Goal: Task Accomplishment & Management: Use online tool/utility

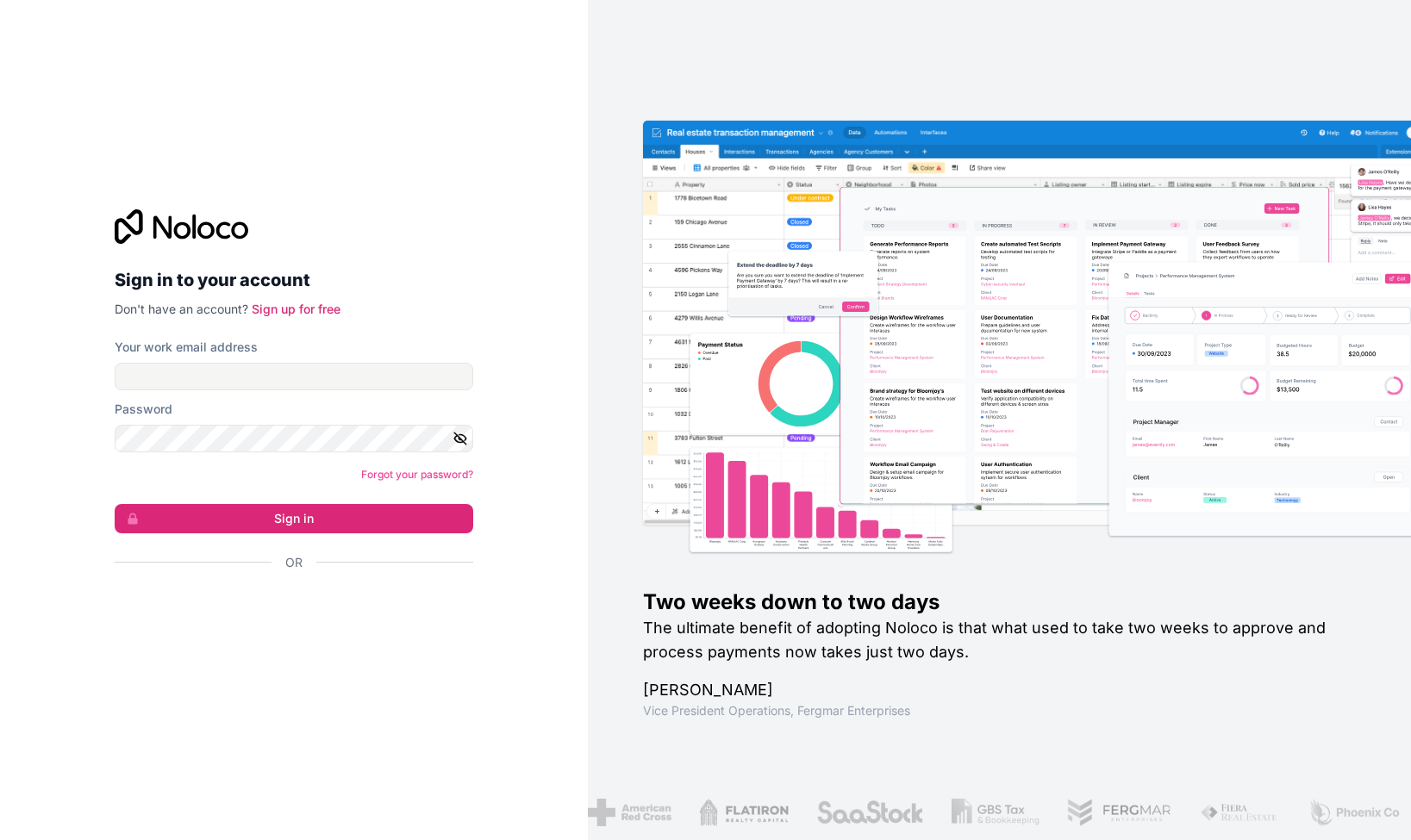
click at [262, 596] on div "Sign in with Google. Opens in new tab" at bounding box center [286, 609] width 344 height 38
click at [316, 611] on div "Sign in with Google. Opens in new tab" at bounding box center [286, 609] width 344 height 38
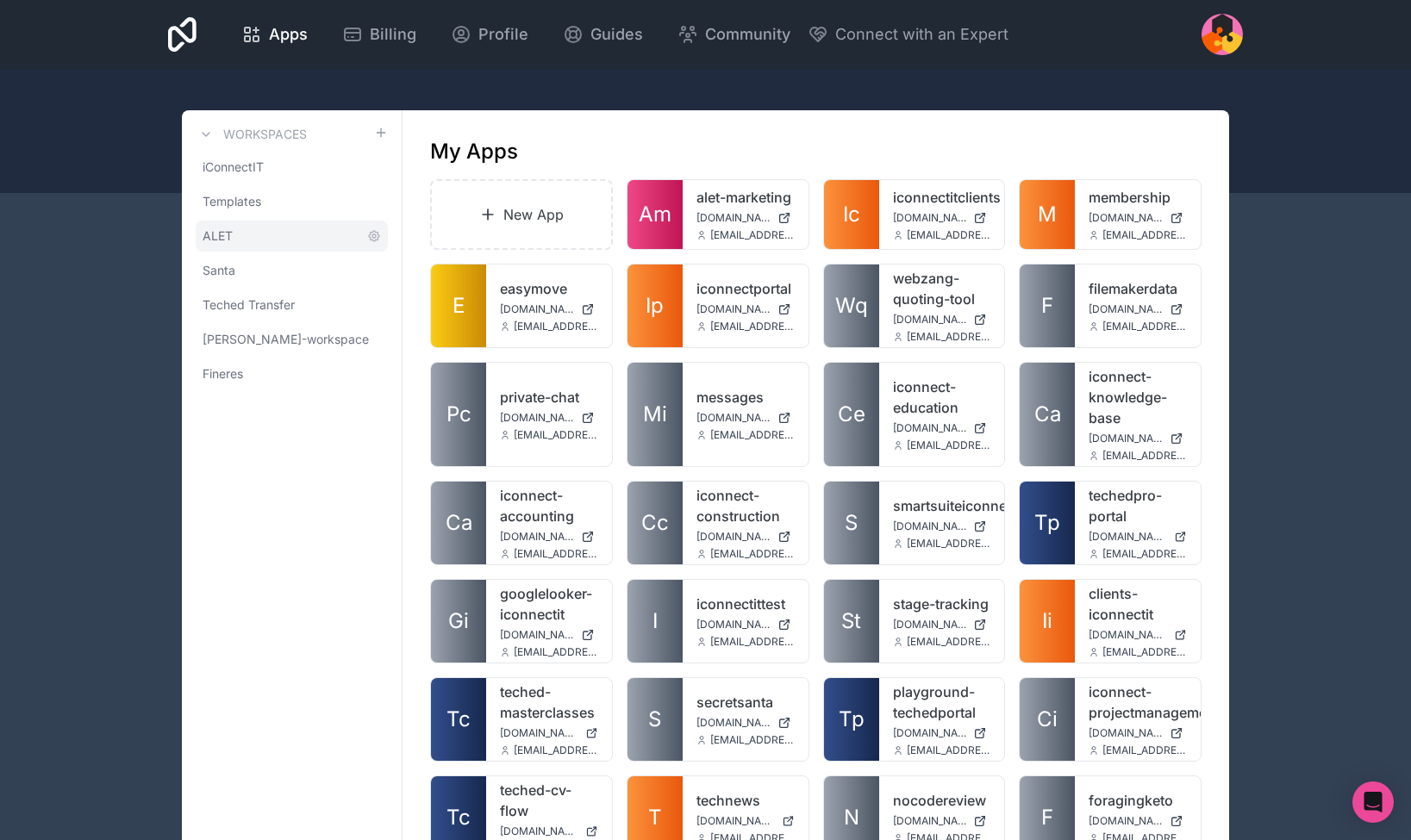
click at [243, 240] on link "ALET" at bounding box center [292, 236] width 192 height 31
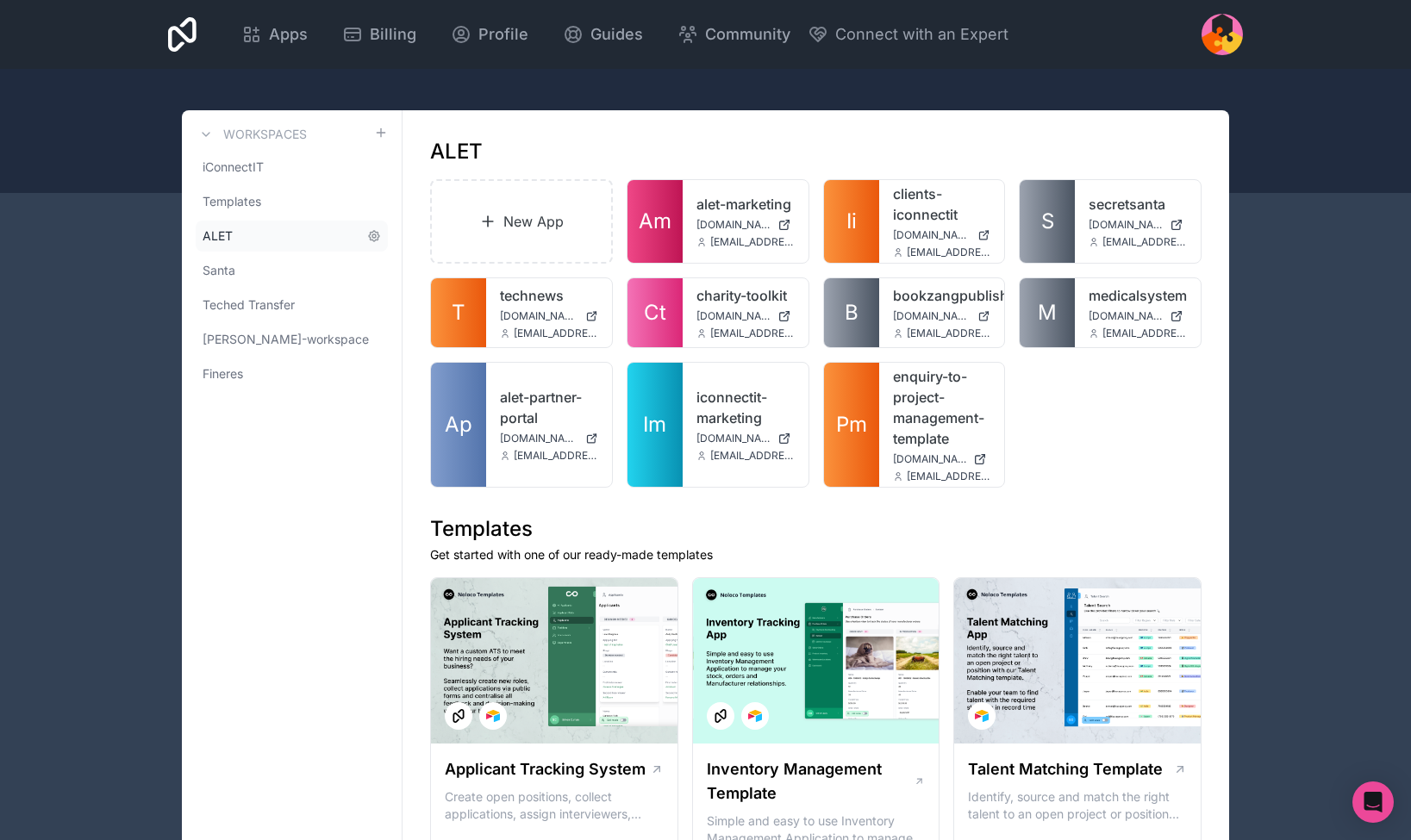
click at [230, 238] on span "ALET" at bounding box center [217, 236] width 30 height 17
click at [529, 202] on link "New App" at bounding box center [521, 222] width 182 height 84
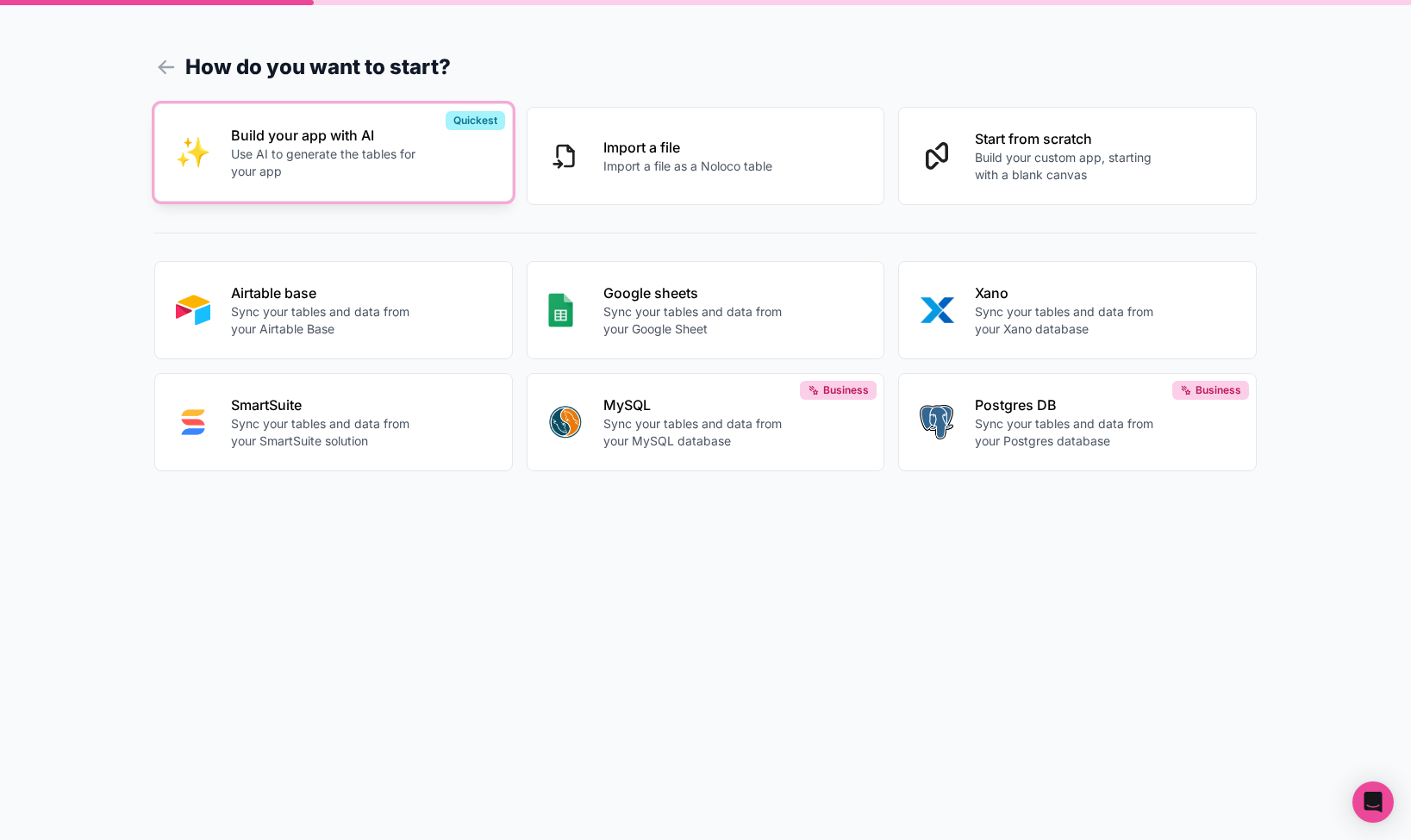
click at [294, 163] on p "Use AI to generate the tables for your app" at bounding box center [326, 163] width 191 height 35
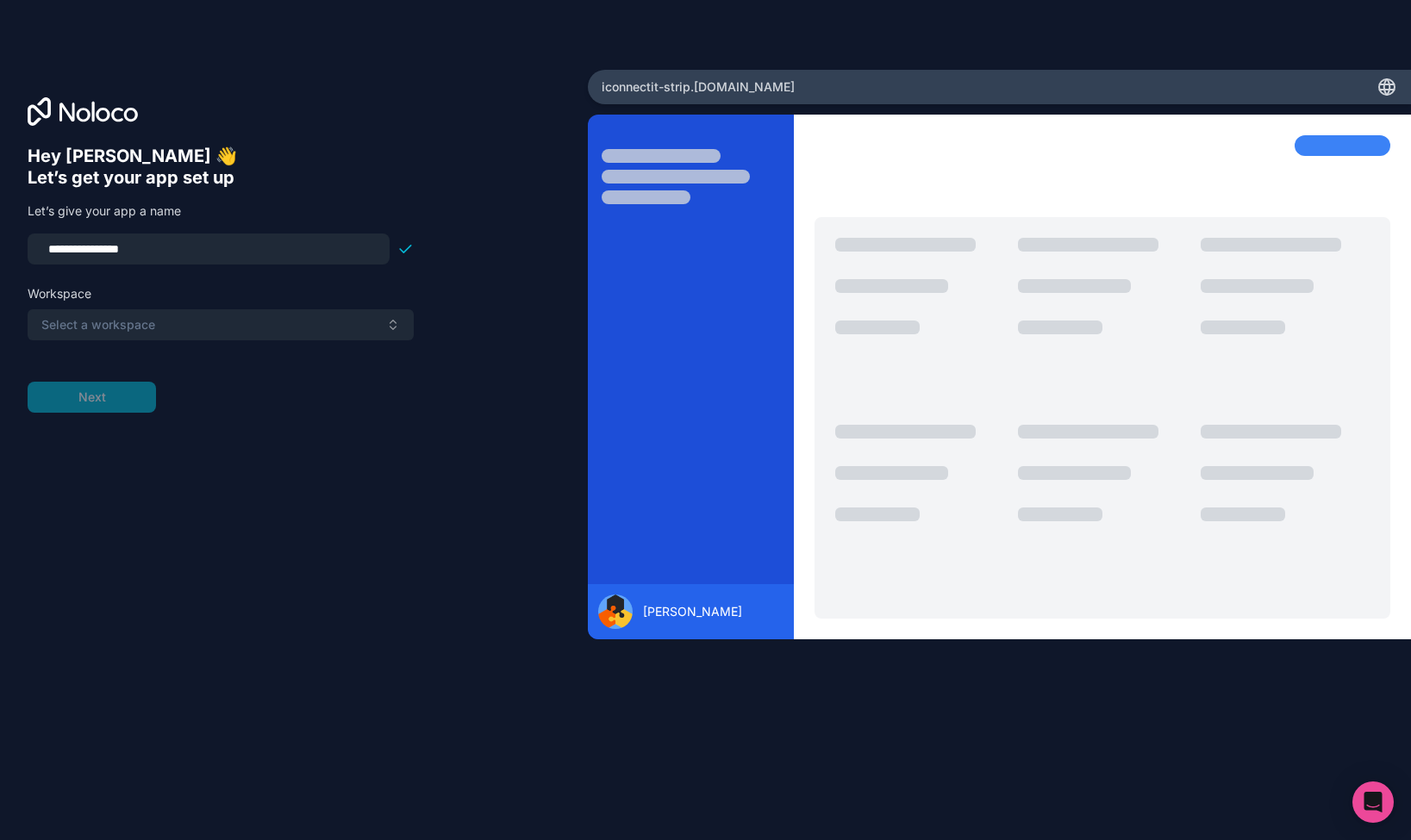
type input "**********"
click at [99, 320] on span "Select a workspace" at bounding box center [98, 325] width 114 height 17
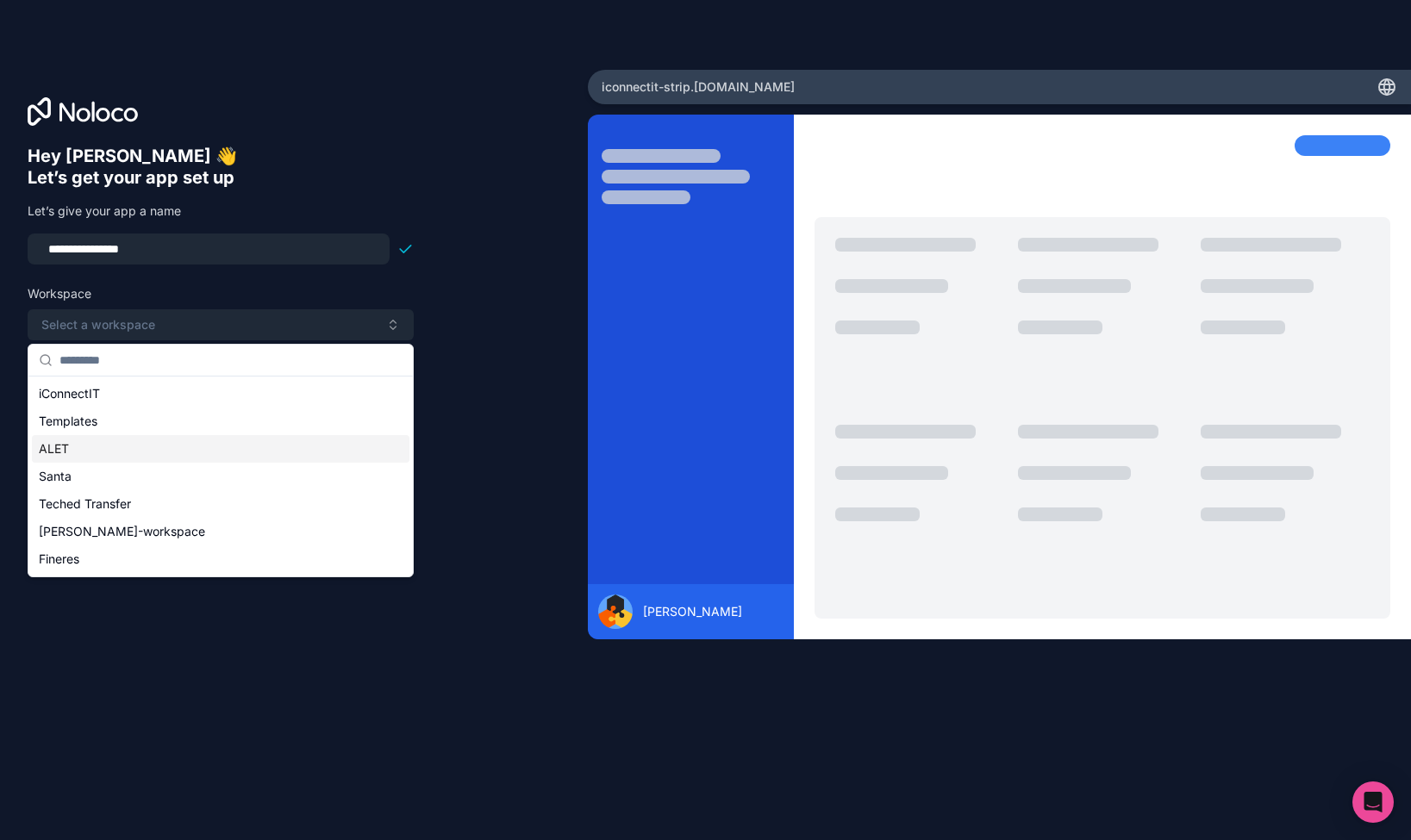
click at [104, 457] on div "ALET" at bounding box center [221, 449] width 378 height 28
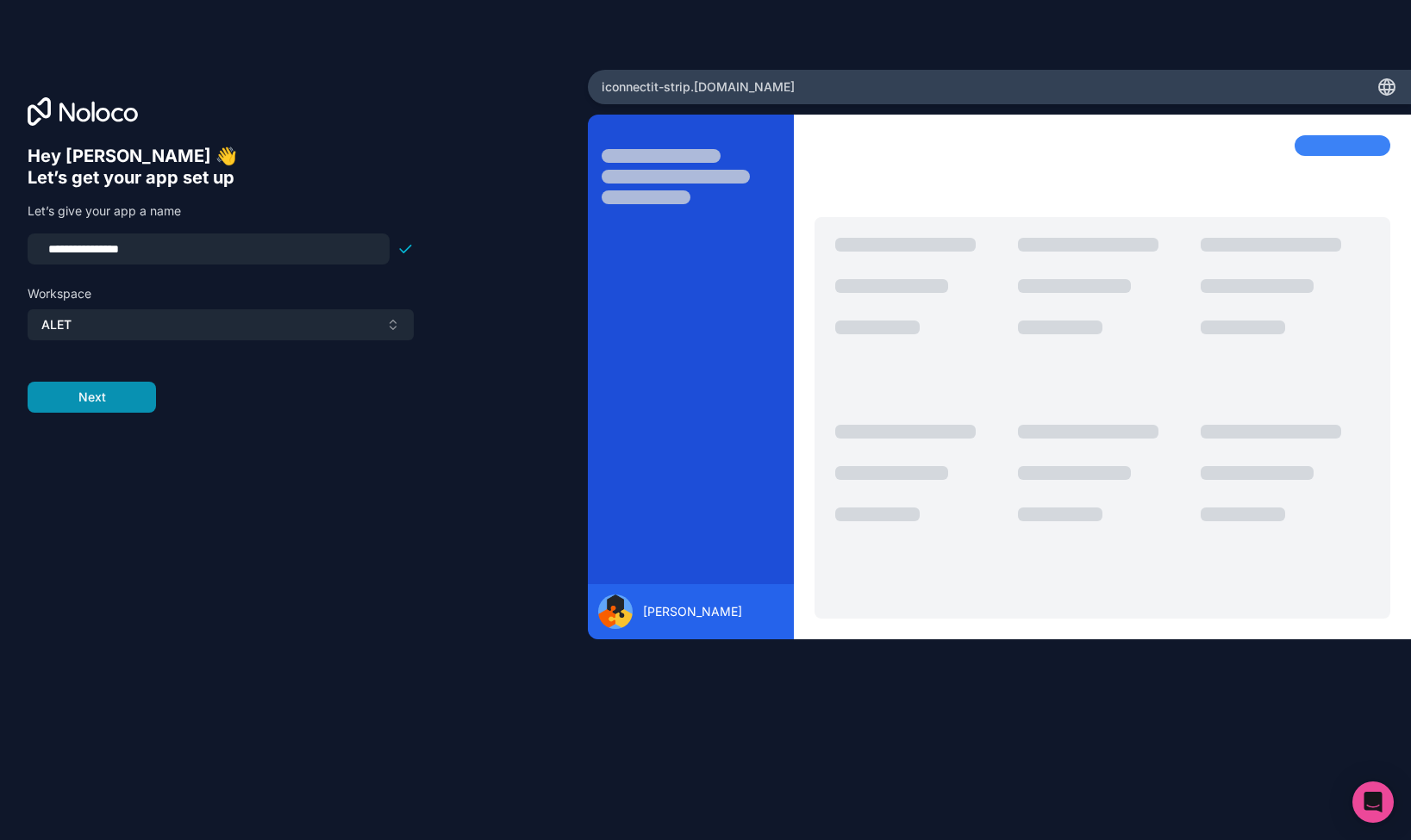
drag, startPoint x: 93, startPoint y: 416, endPoint x: 84, endPoint y: 394, distance: 23.8
click at [93, 416] on div "**********" at bounding box center [294, 444] width 532 height 597
click at [84, 394] on button "Next" at bounding box center [92, 397] width 129 height 31
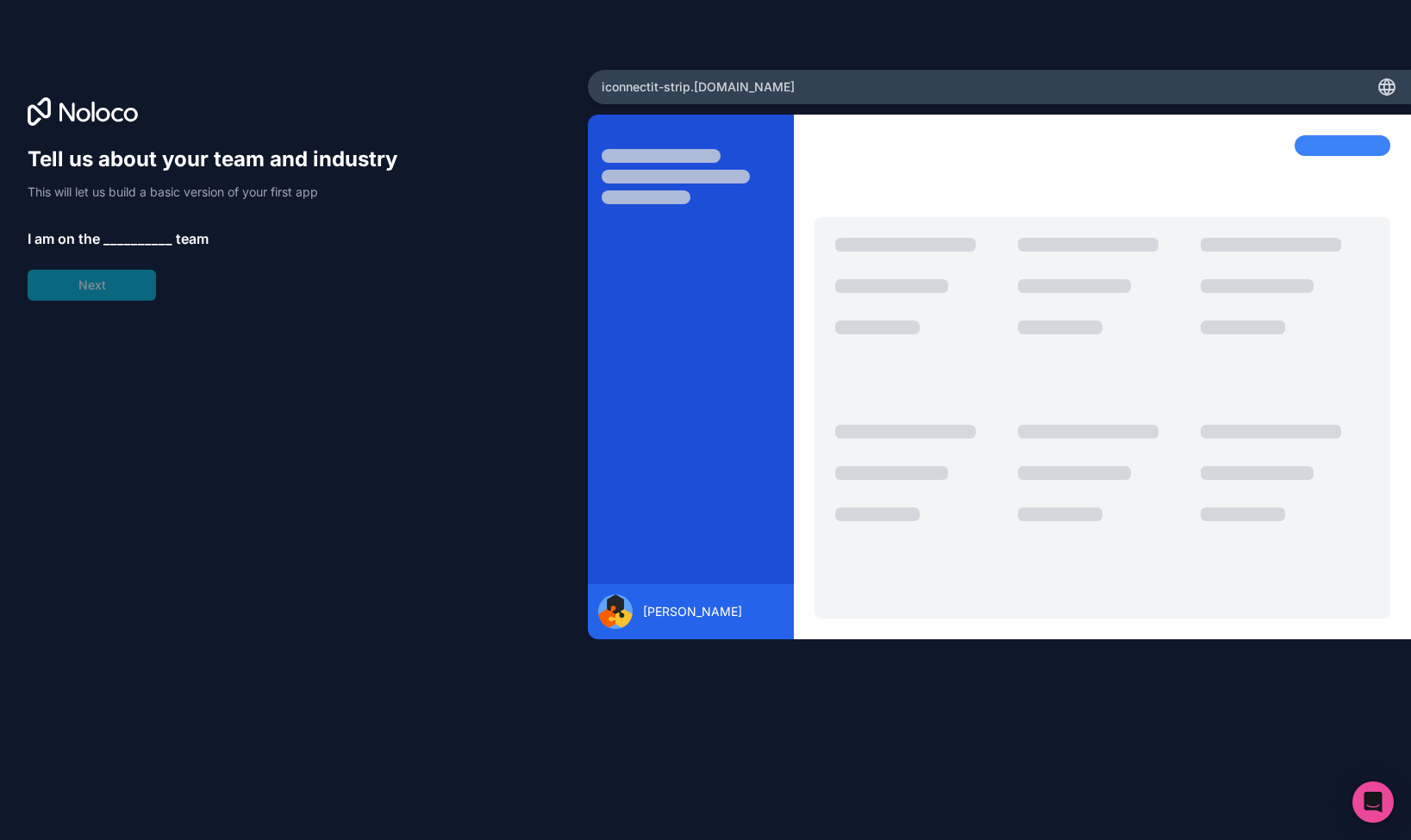
click at [134, 233] on span "__________" at bounding box center [138, 239] width 69 height 21
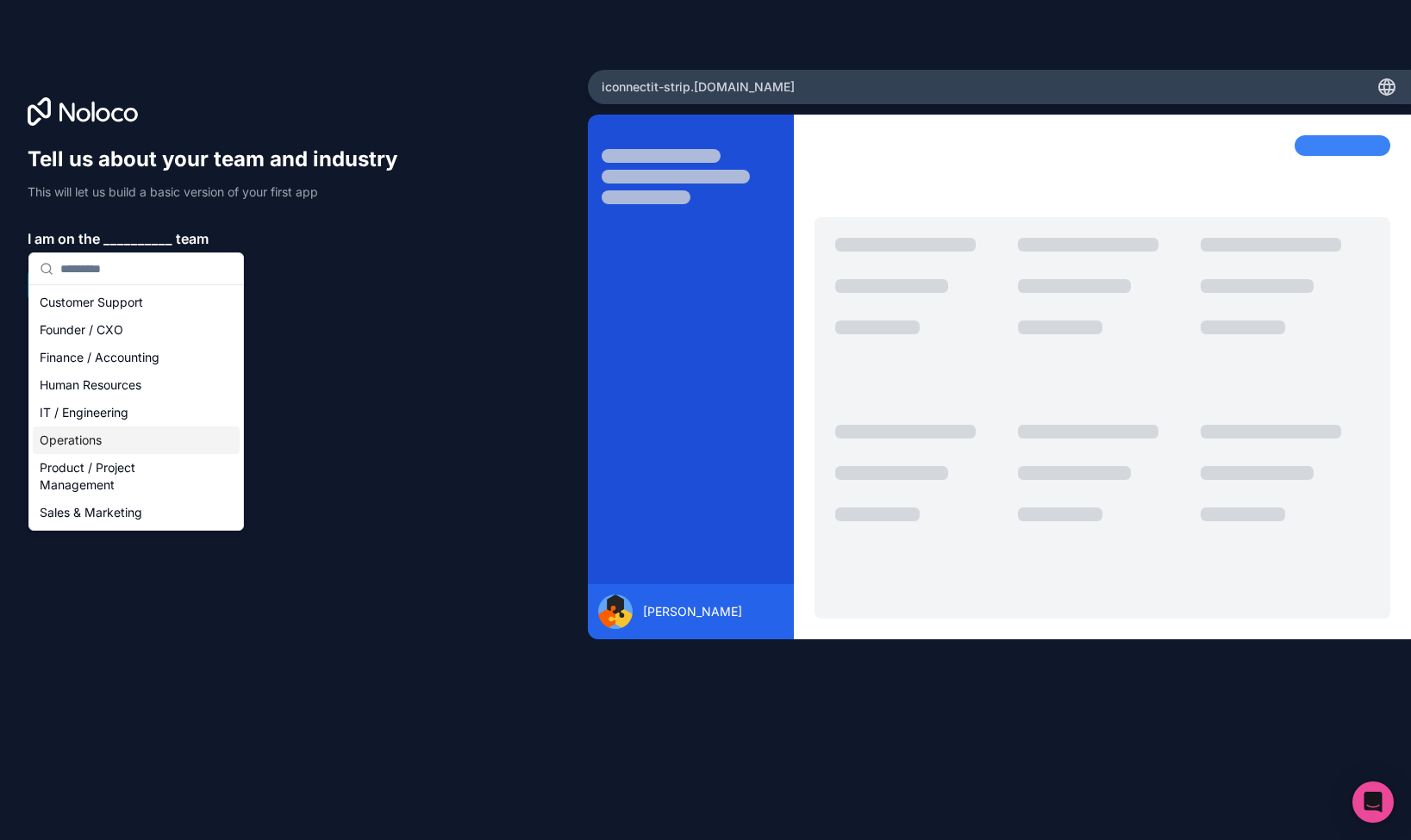
click at [123, 442] on div "Operations" at bounding box center [136, 440] width 207 height 28
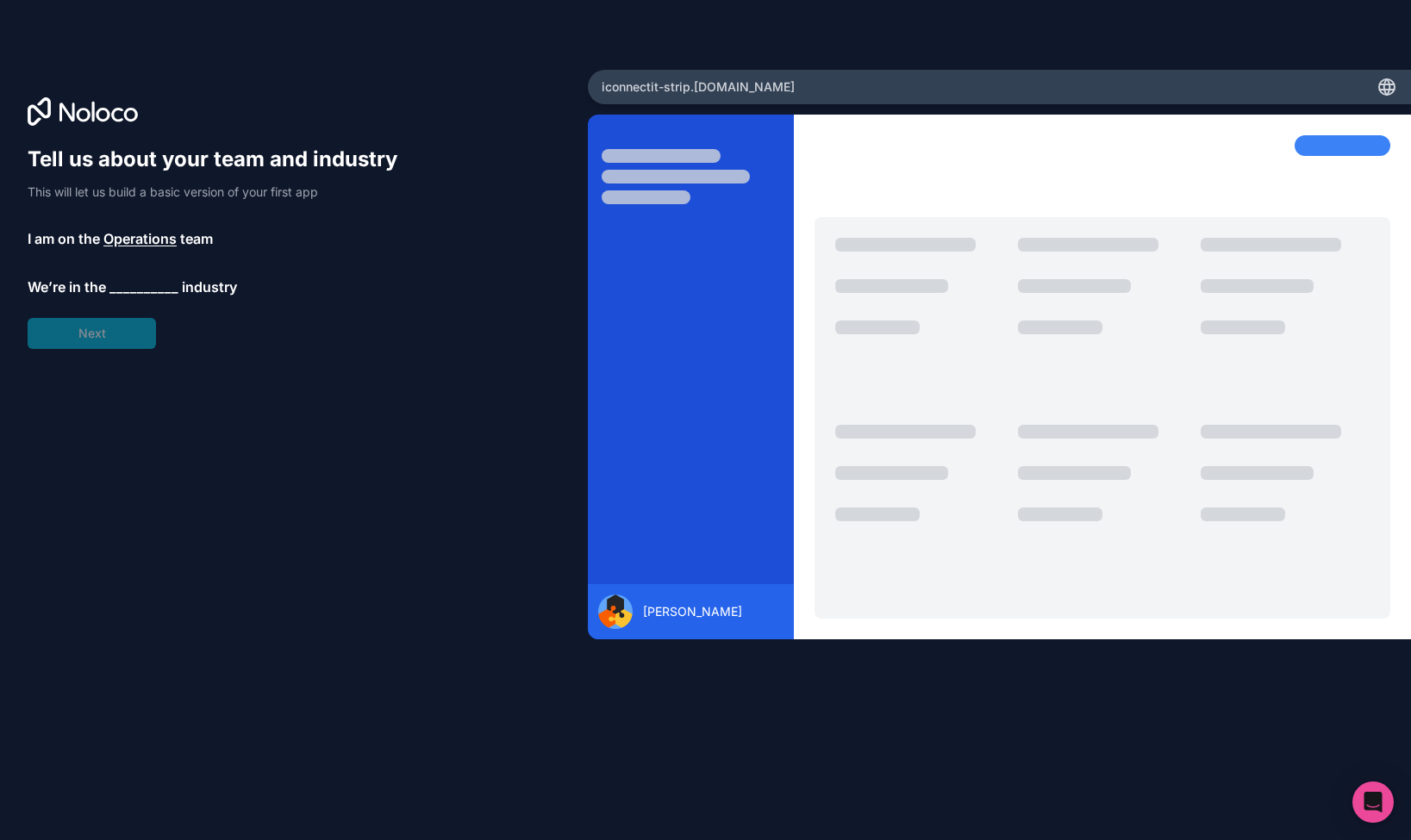
click at [156, 282] on span "__________" at bounding box center [144, 287] width 69 height 21
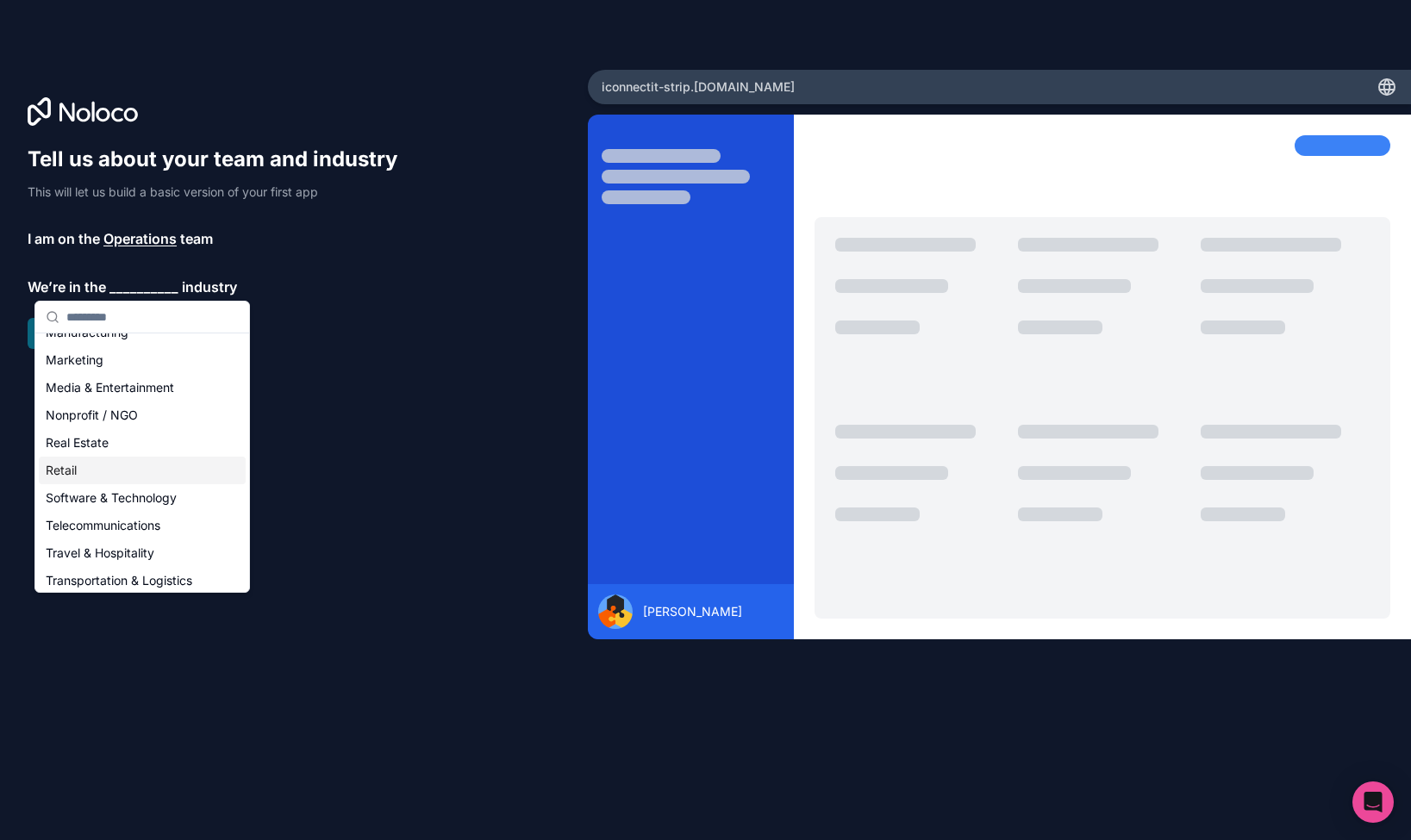
scroll to position [260, 0]
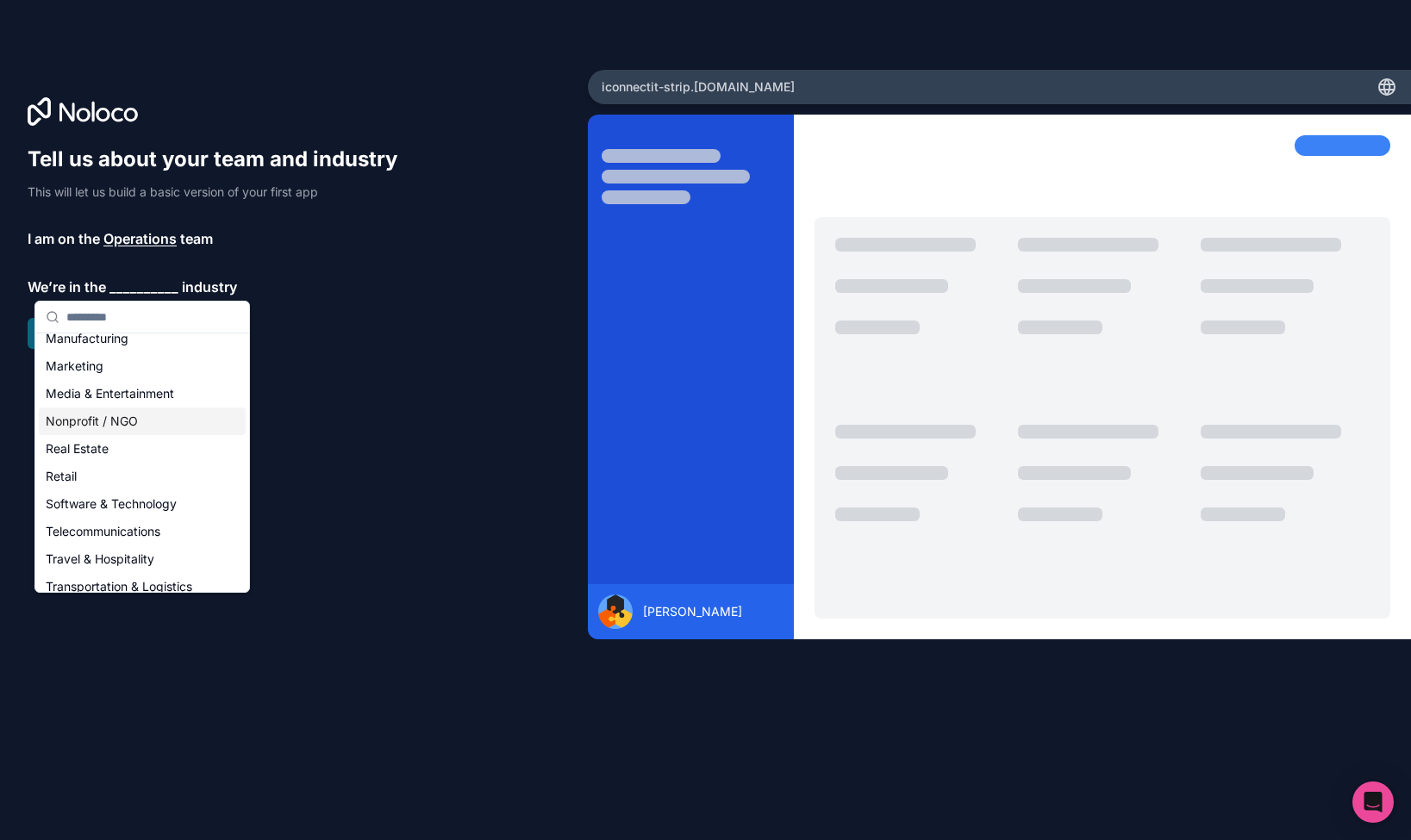
click at [100, 419] on div "Nonprofit / NGO" at bounding box center [142, 421] width 207 height 28
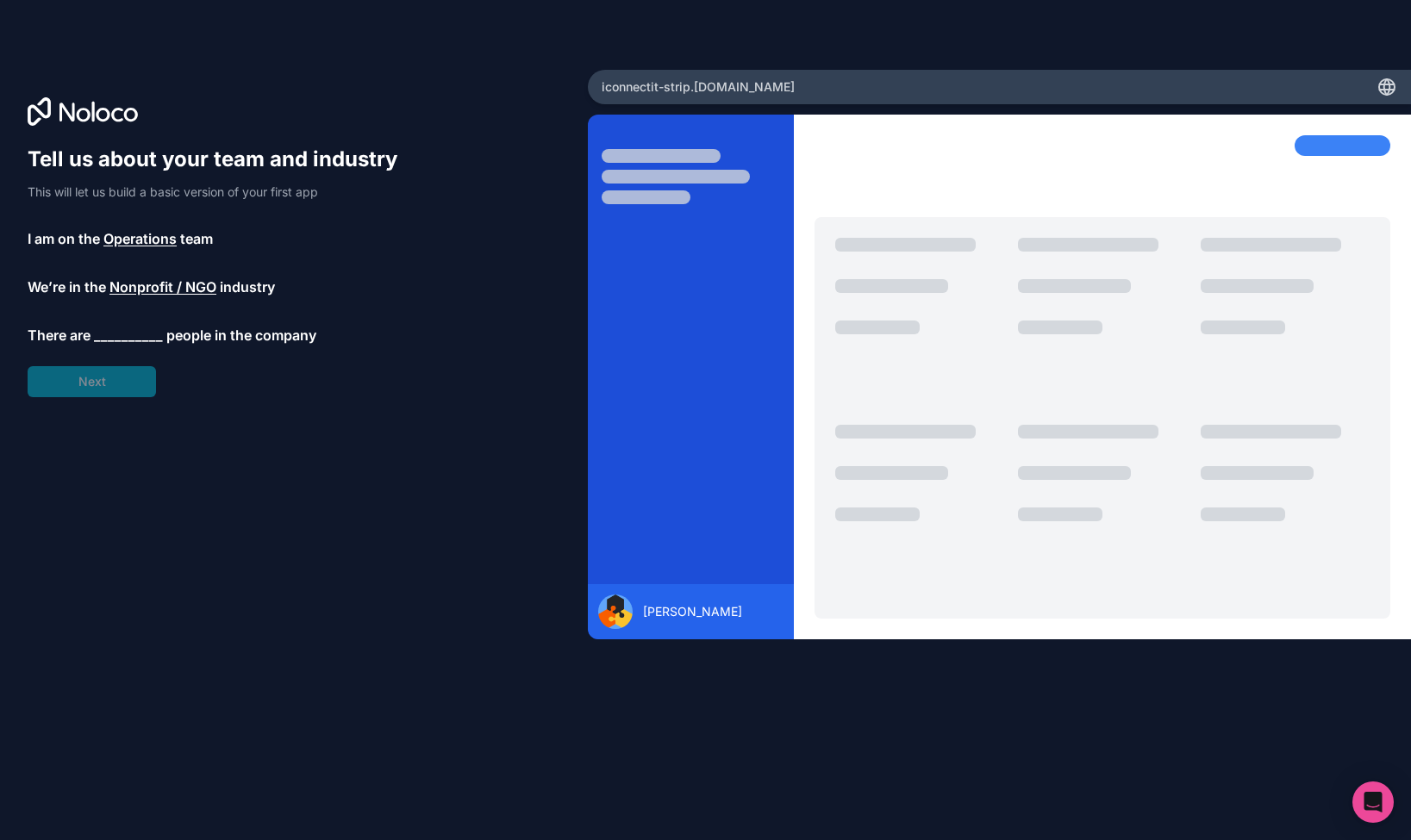
click at [105, 331] on span "__________" at bounding box center [129, 336] width 69 height 21
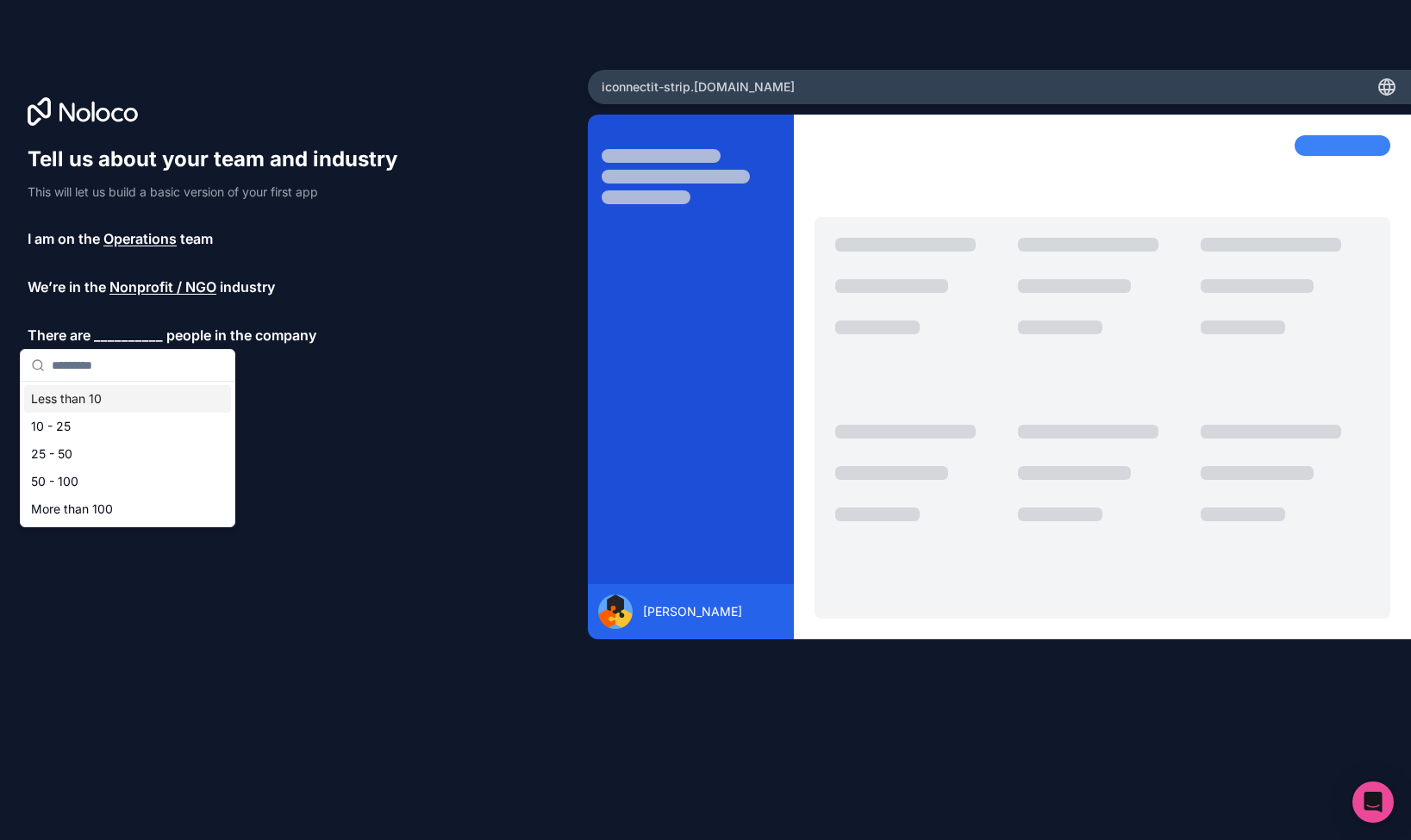
click at [74, 394] on div "Less than 10" at bounding box center [128, 399] width 207 height 28
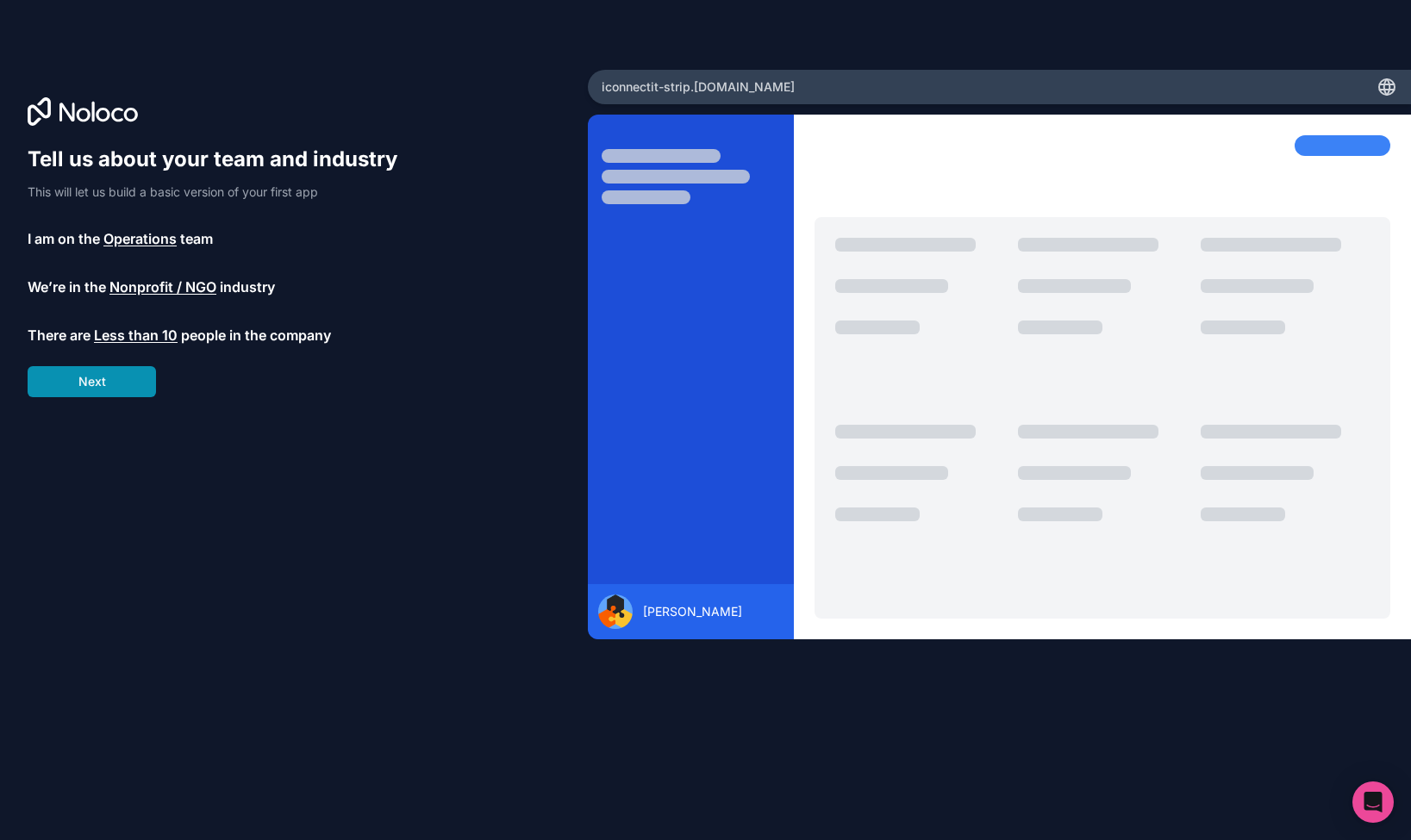
click at [80, 385] on button "Next" at bounding box center [92, 382] width 129 height 31
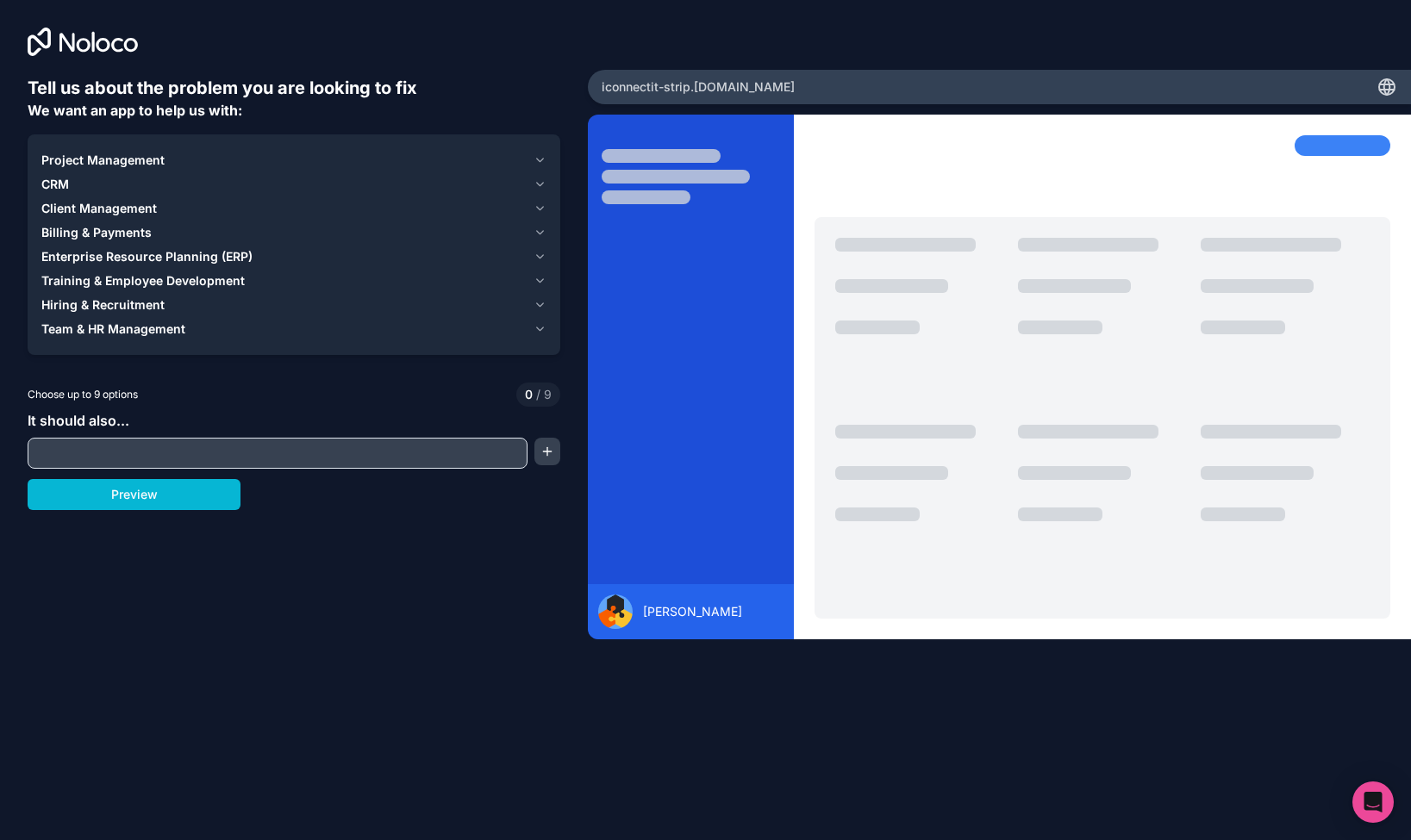
click at [101, 203] on span "Client Management" at bounding box center [99, 208] width 115 height 17
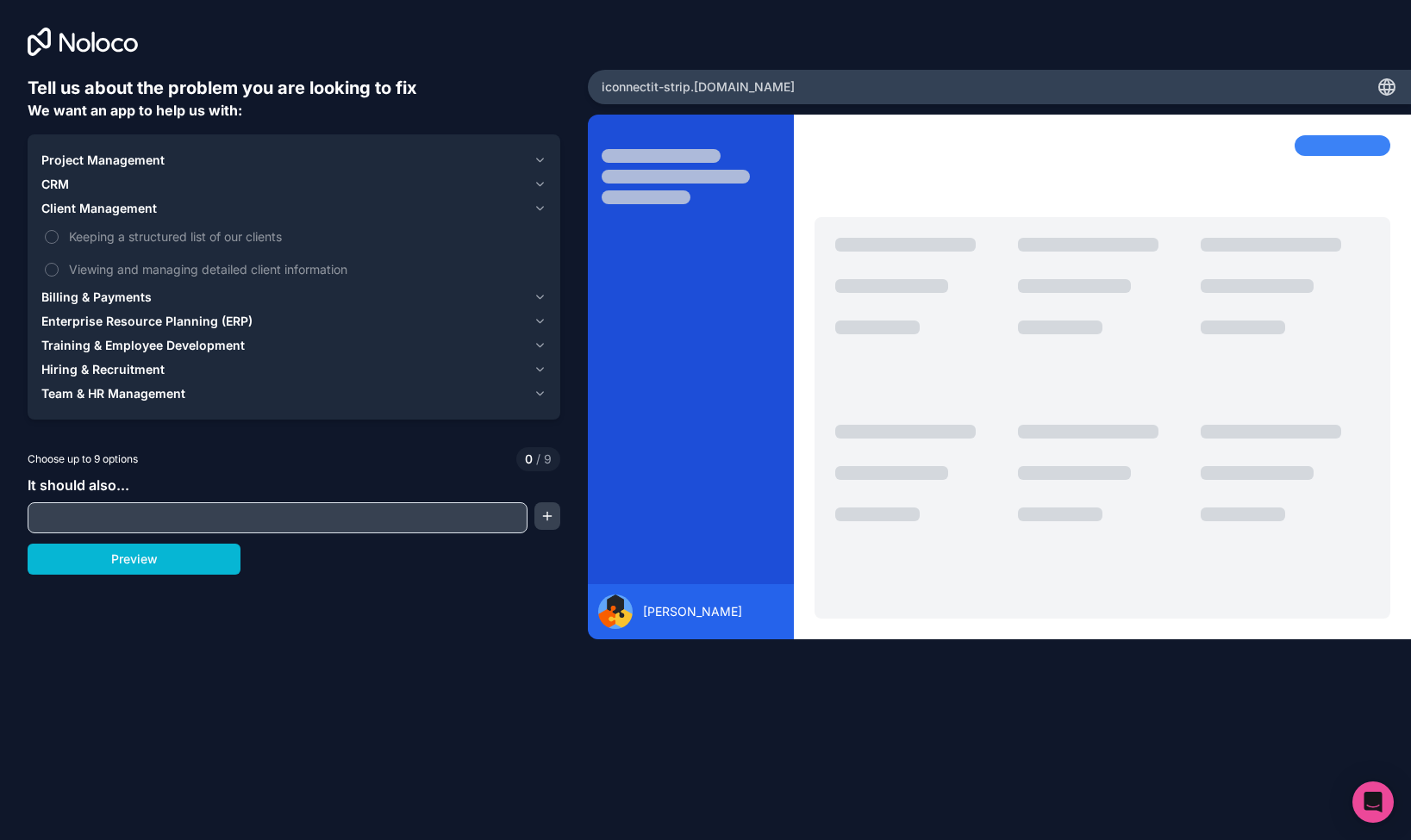
click at [93, 286] on button "Billing & Payments" at bounding box center [294, 296] width 505 height 24
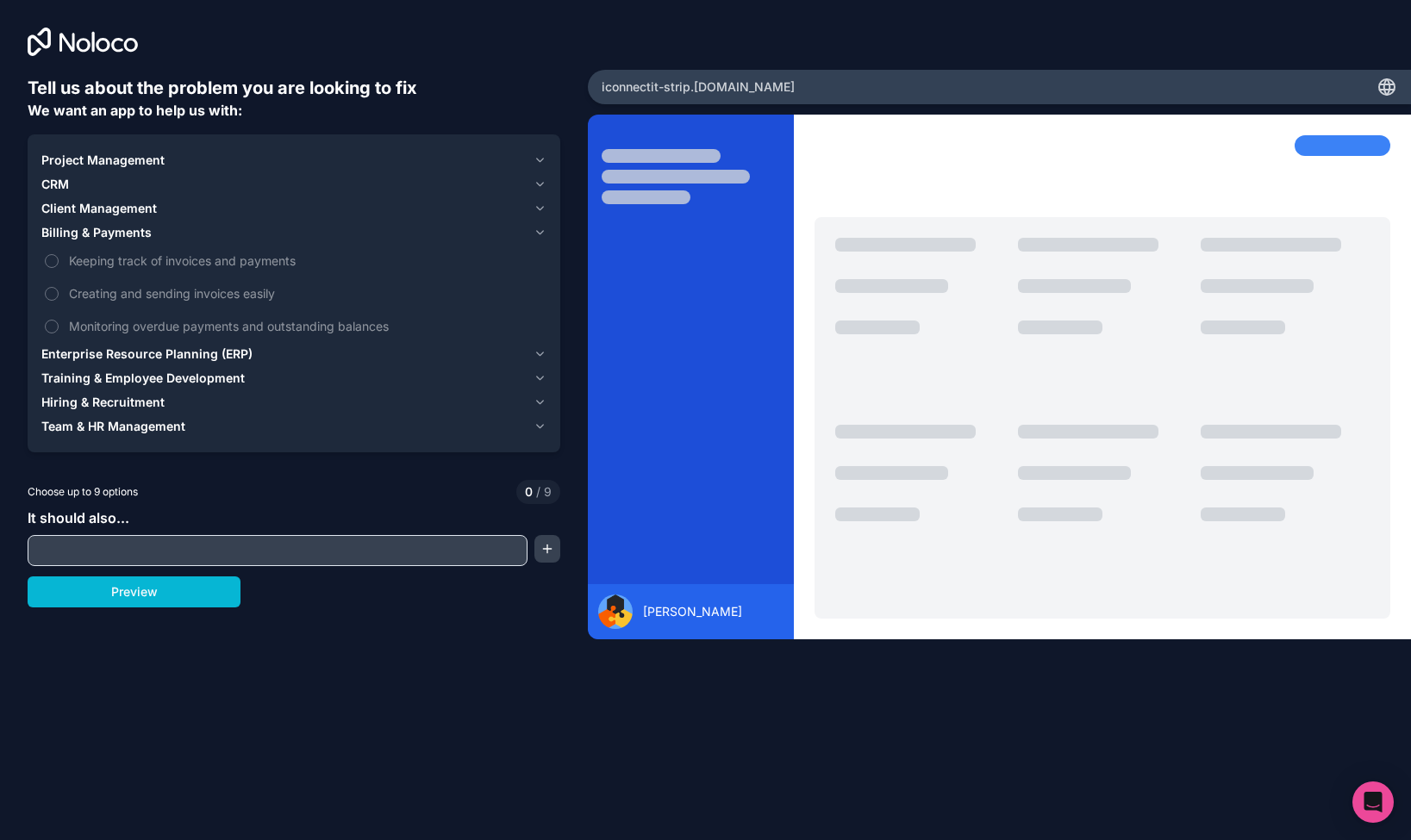
click at [121, 356] on span "Enterprise Resource Planning (ERP)" at bounding box center [147, 354] width 211 height 17
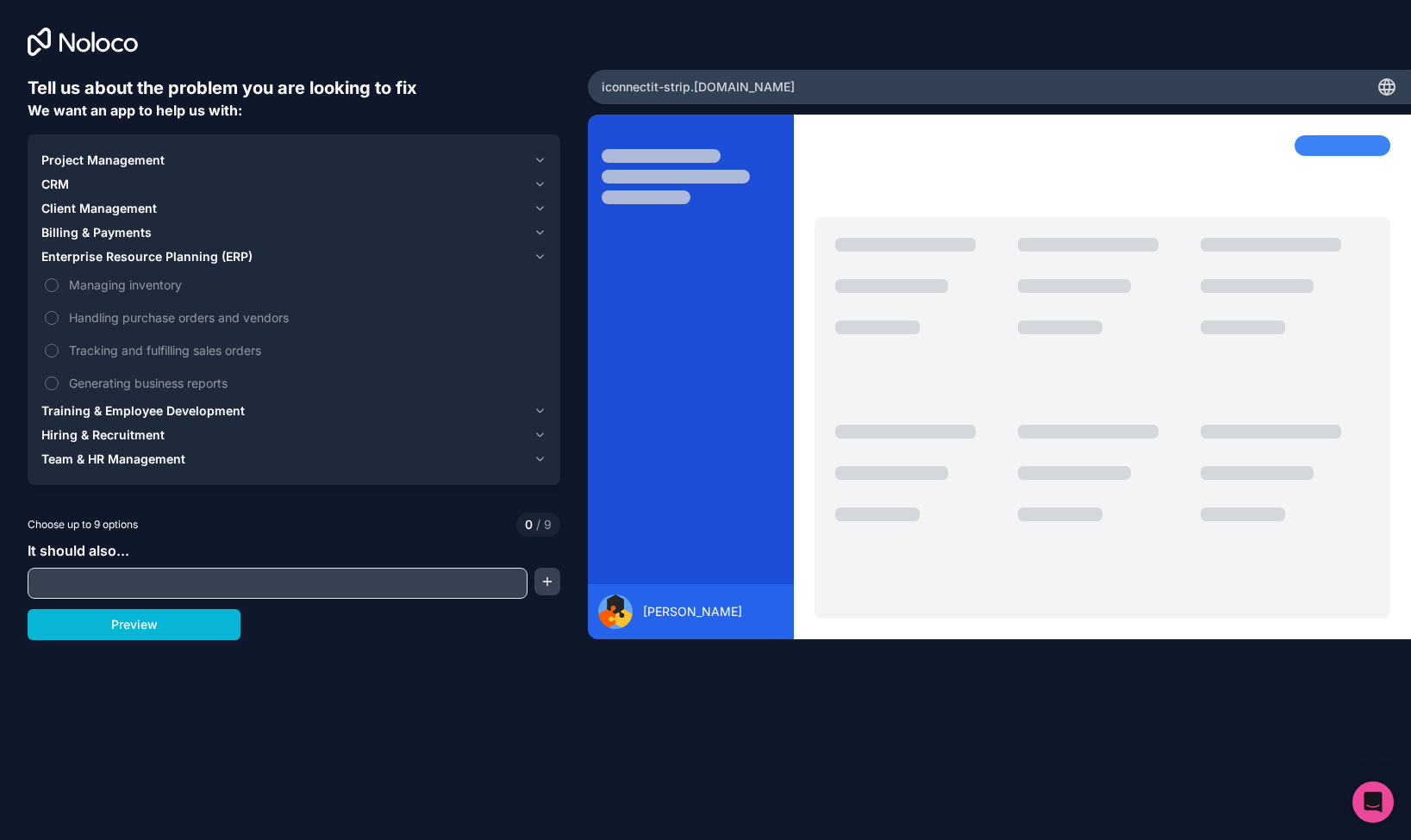
click at [113, 408] on span "Training & Employee Development" at bounding box center [143, 411] width 203 height 17
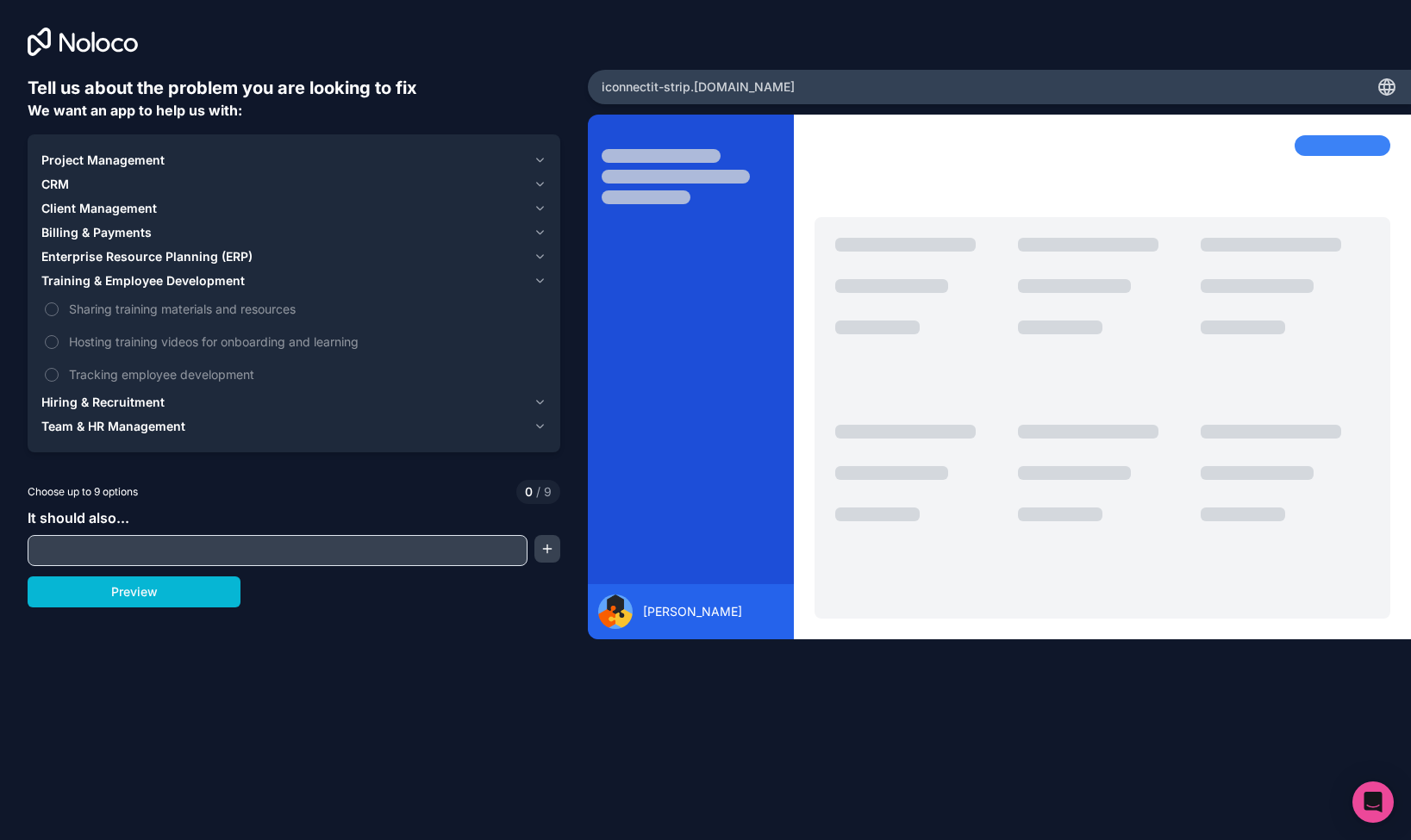
click at [109, 403] on span "Hiring & Recruitment" at bounding box center [103, 403] width 123 height 17
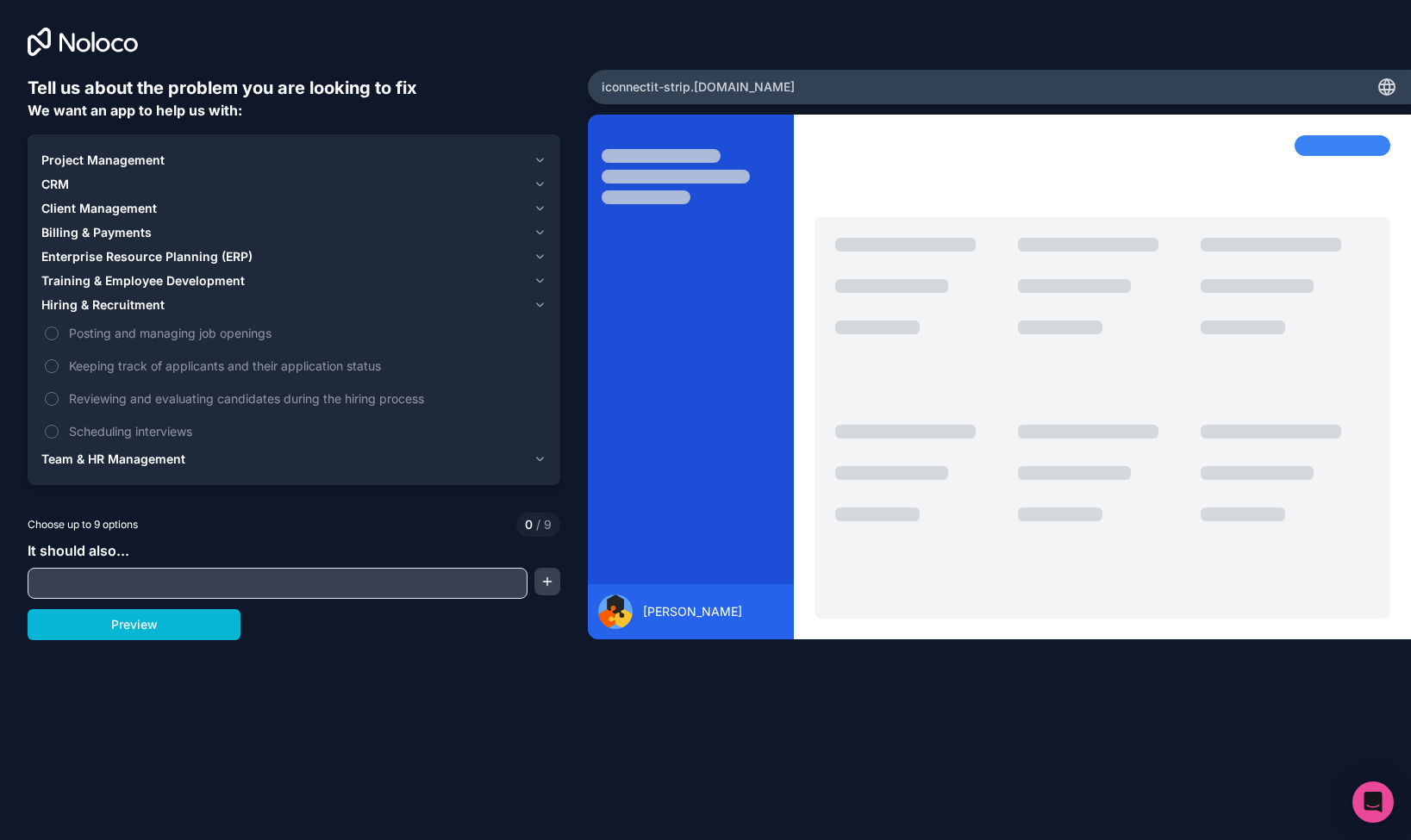
click at [124, 454] on span "Team & HR Management" at bounding box center [113, 459] width 144 height 17
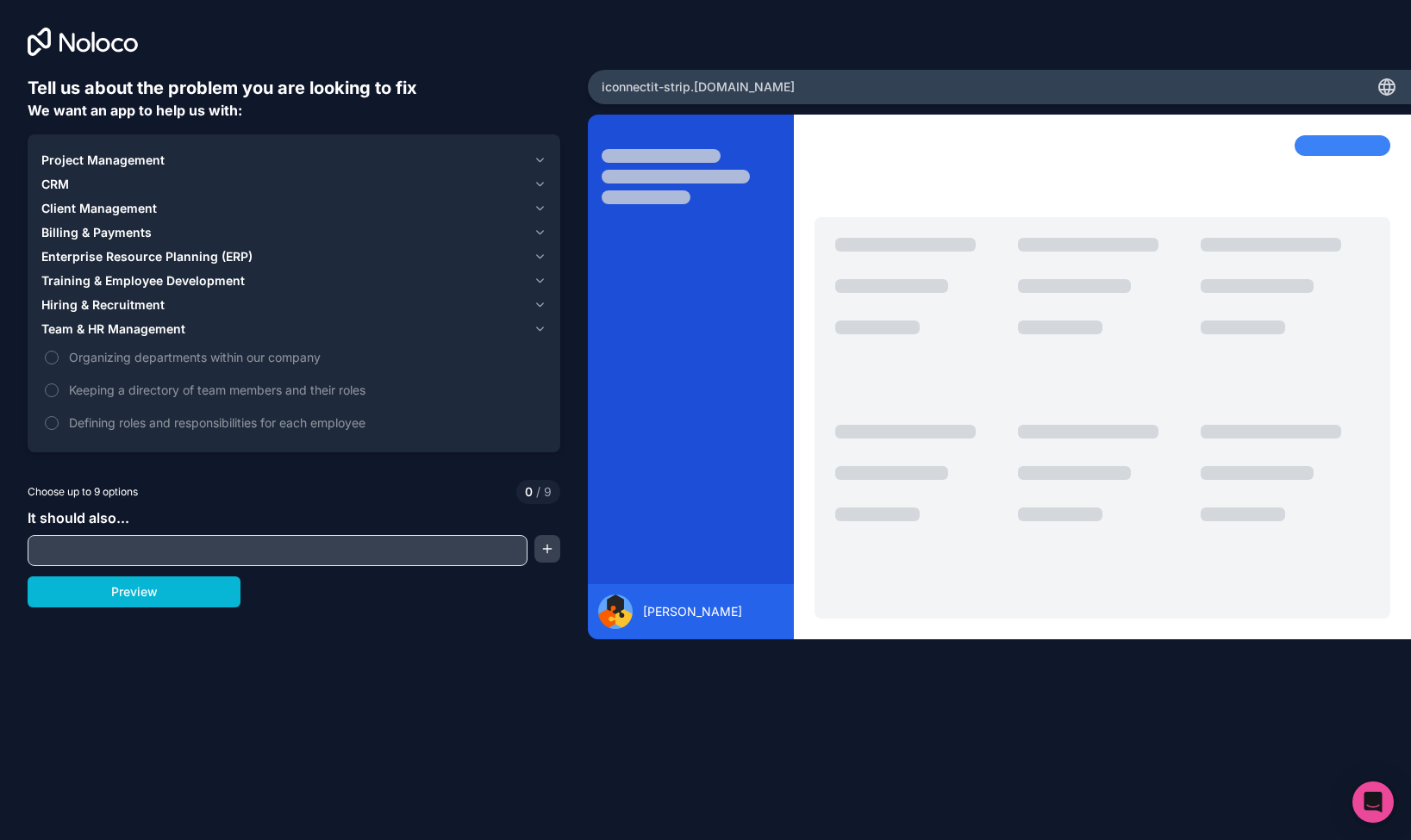
click at [100, 153] on span "Project Management" at bounding box center [103, 160] width 123 height 17
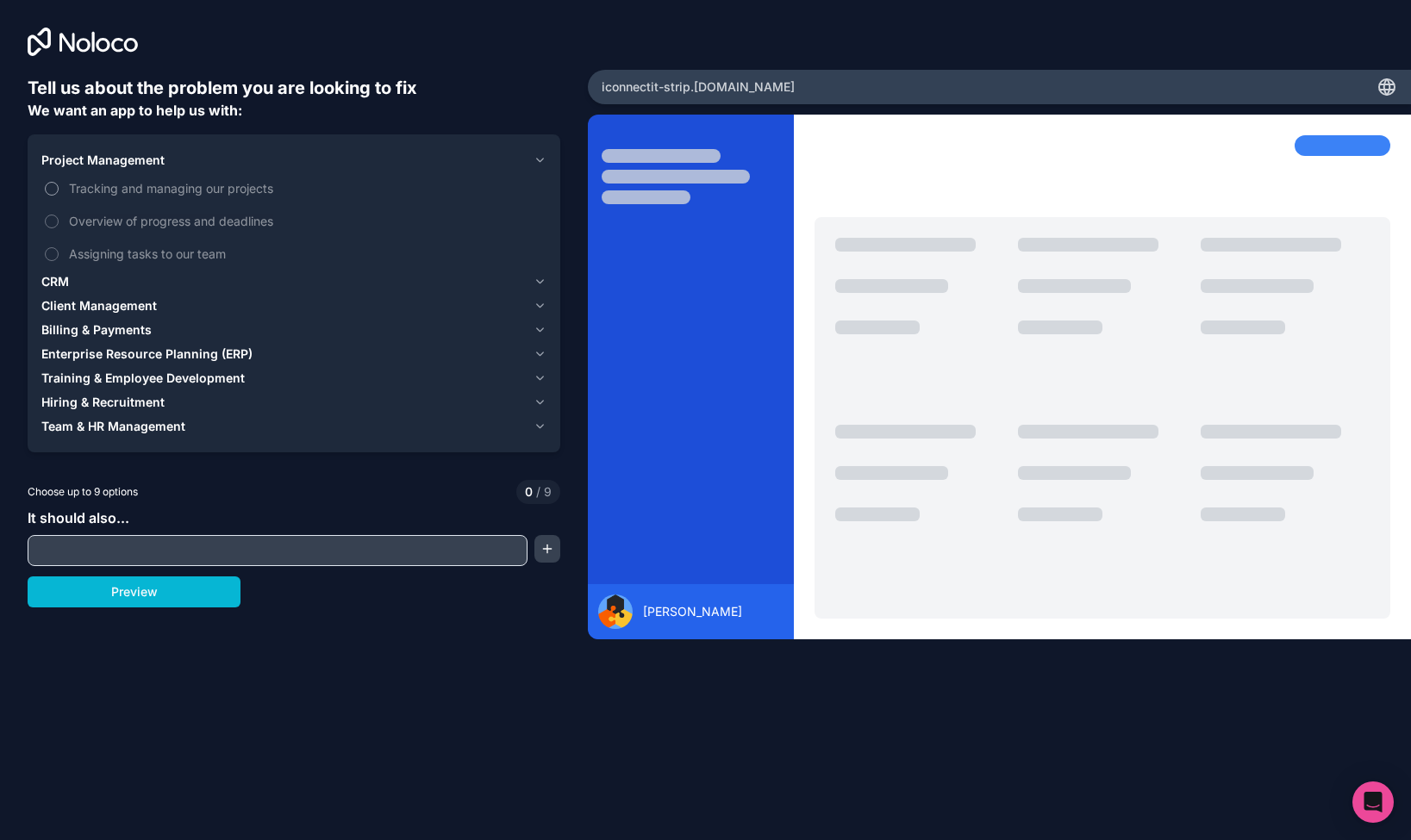
click at [120, 191] on span "Tracking and managing our projects" at bounding box center [306, 188] width 474 height 18
click at [59, 191] on button "Tracking and managing our projects" at bounding box center [52, 189] width 13 height 13
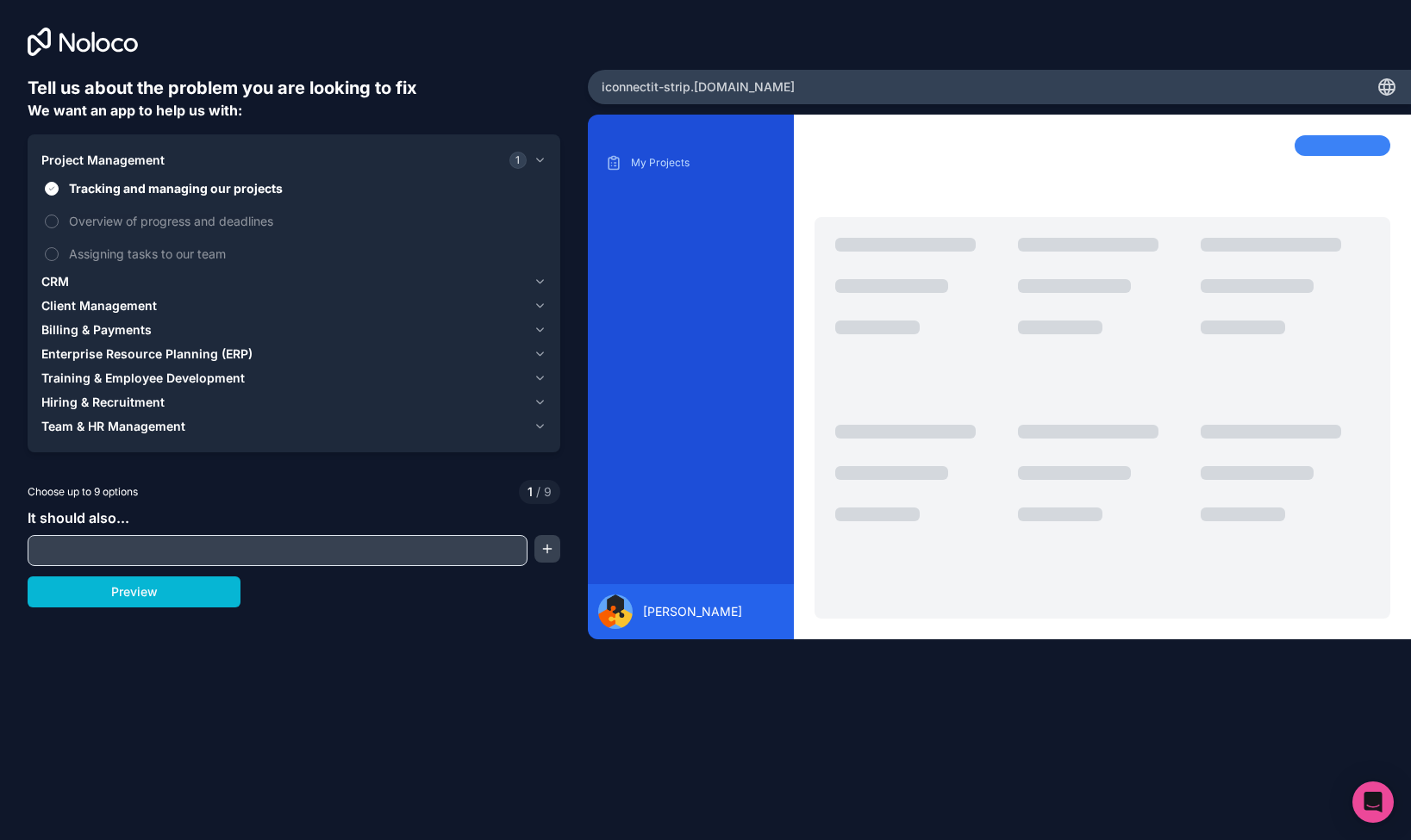
click at [94, 548] on input "text" at bounding box center [277, 550] width 491 height 24
type input "**********"
click at [125, 595] on button "Preview" at bounding box center [134, 592] width 213 height 31
click at [63, 276] on span "CRM" at bounding box center [55, 282] width 28 height 17
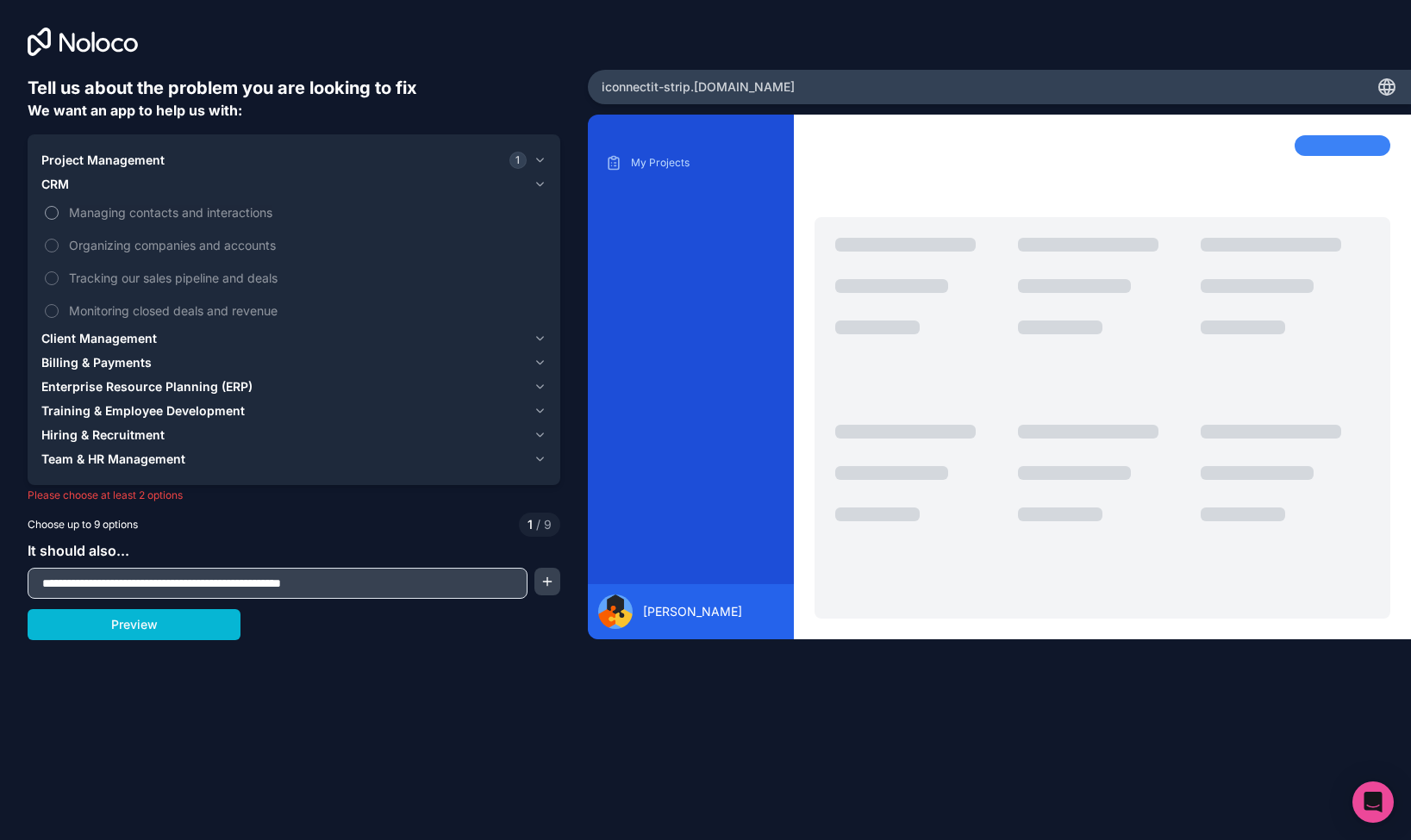
click at [78, 212] on span "Managing contacts and interactions" at bounding box center [306, 212] width 474 height 18
click at [59, 212] on button "Managing contacts and interactions" at bounding box center [52, 213] width 13 height 13
click at [79, 161] on span "Project Management" at bounding box center [103, 160] width 123 height 17
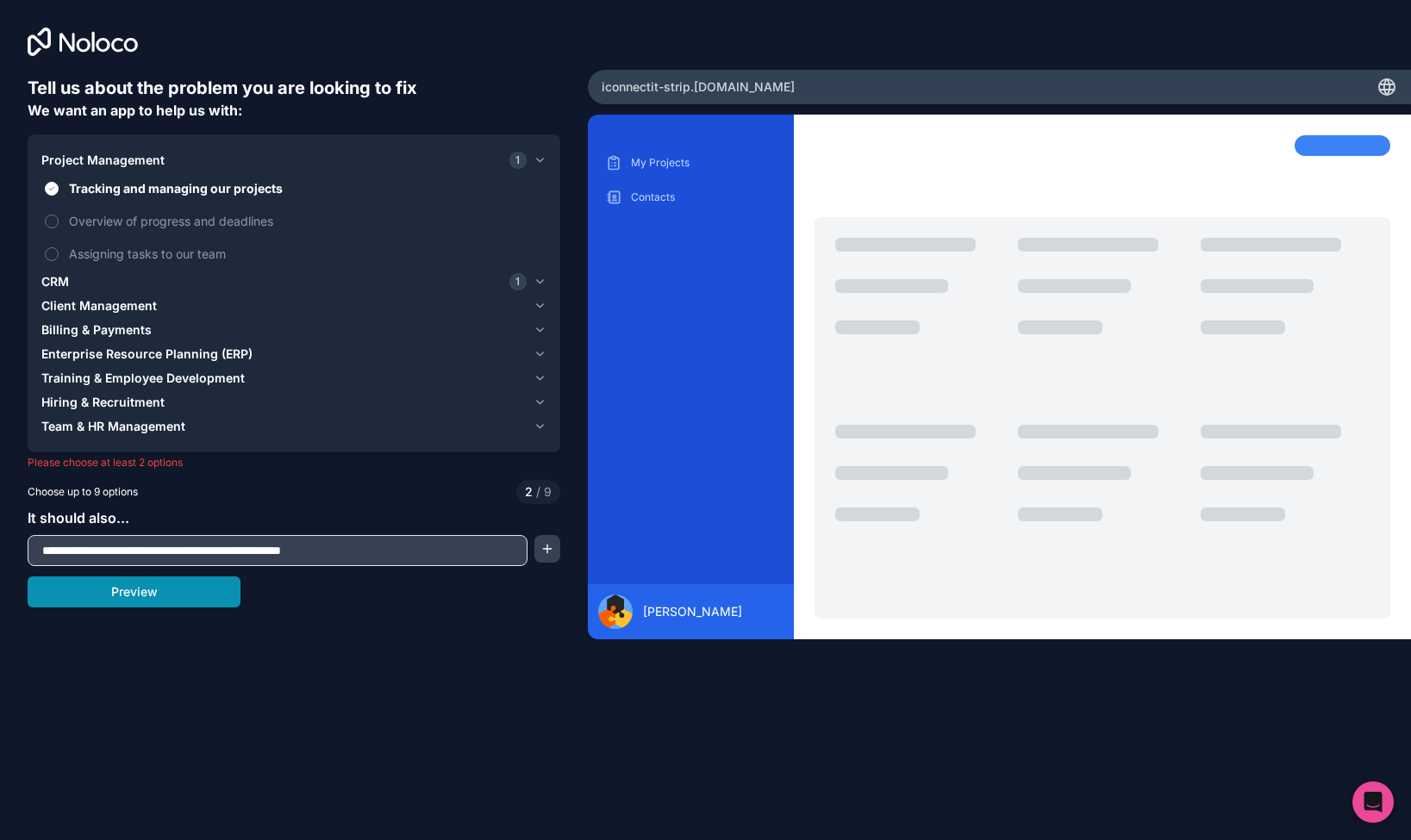
click at [149, 592] on button "Preview" at bounding box center [134, 592] width 213 height 31
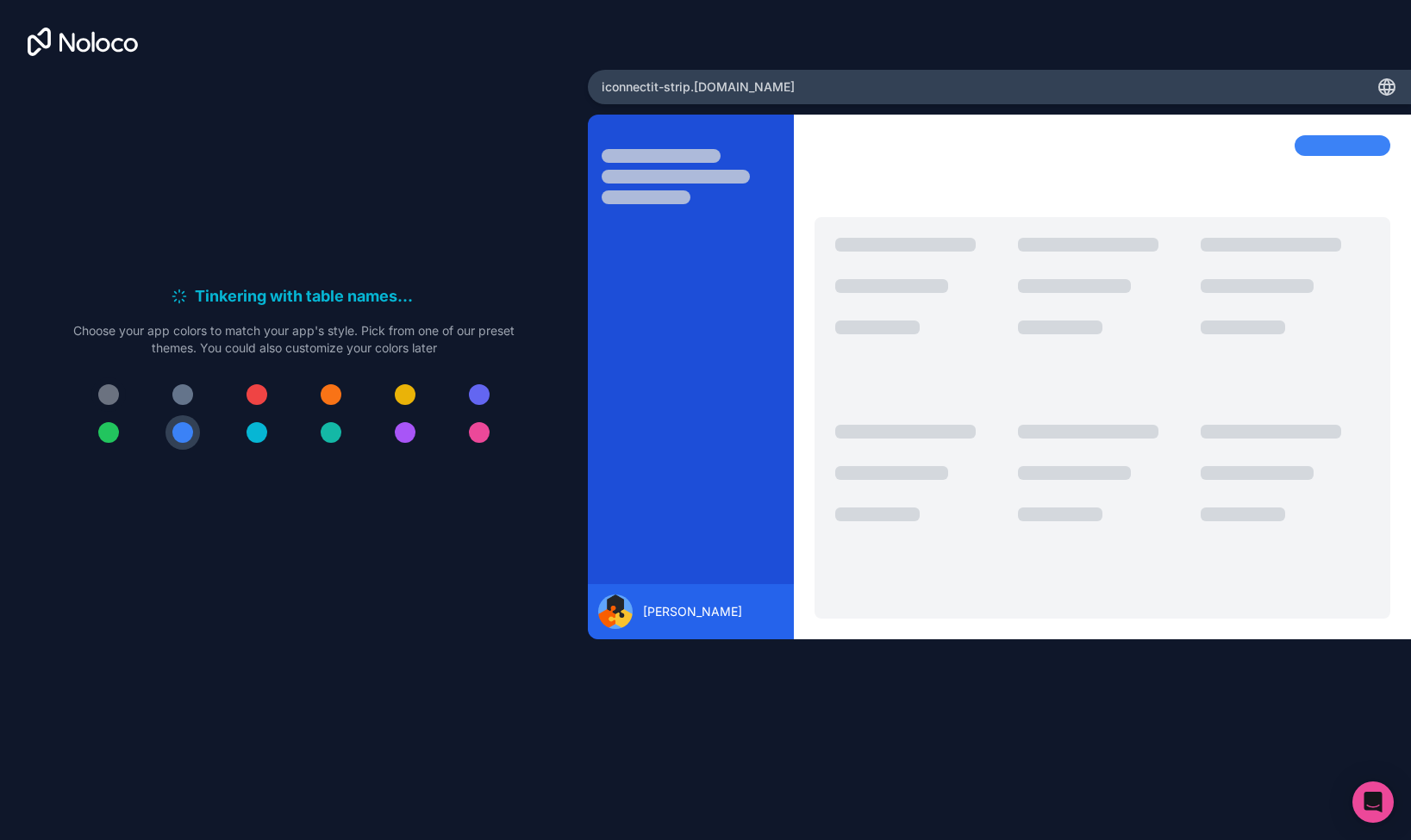
click at [109, 392] on div at bounding box center [108, 395] width 21 height 21
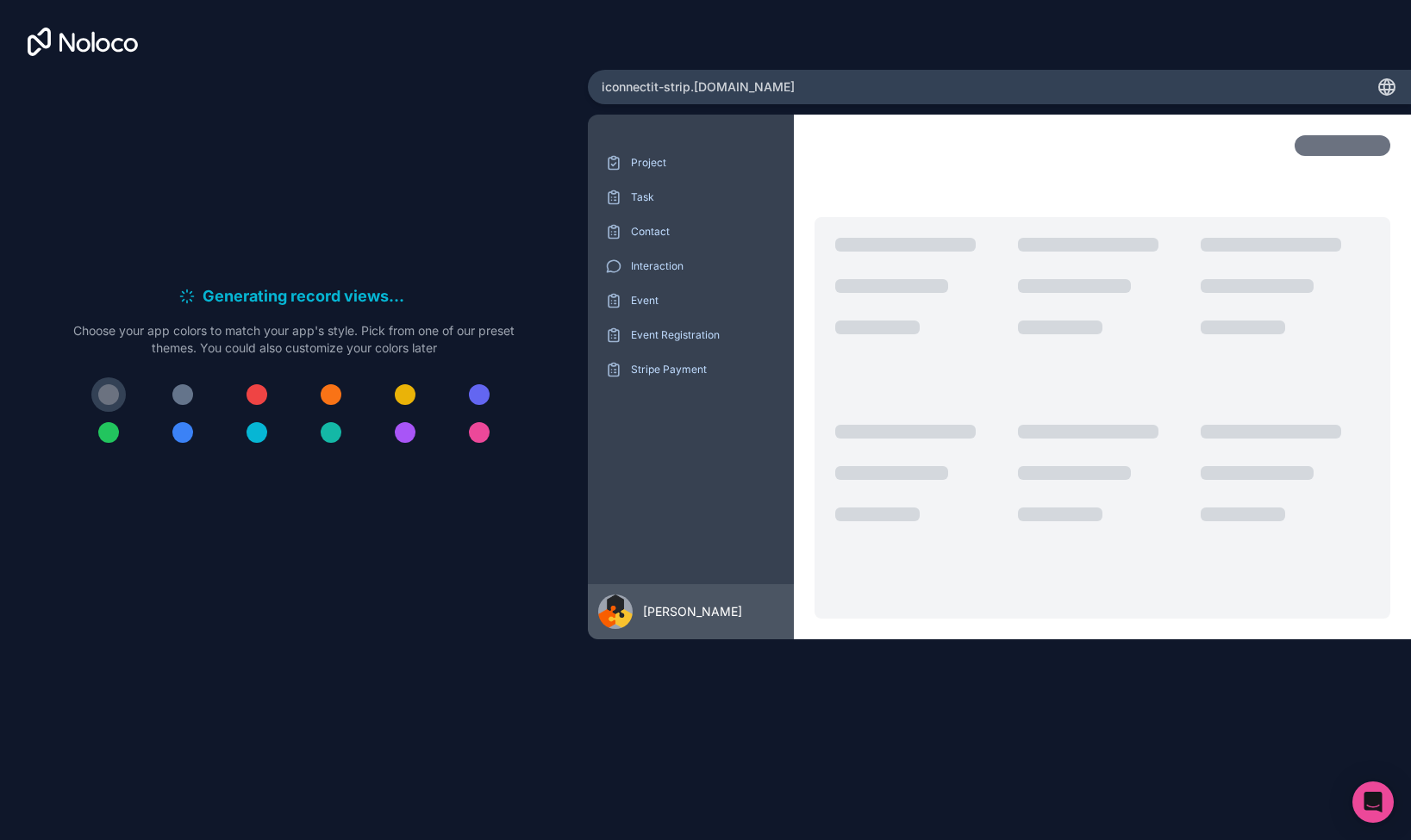
scroll to position [0, 1]
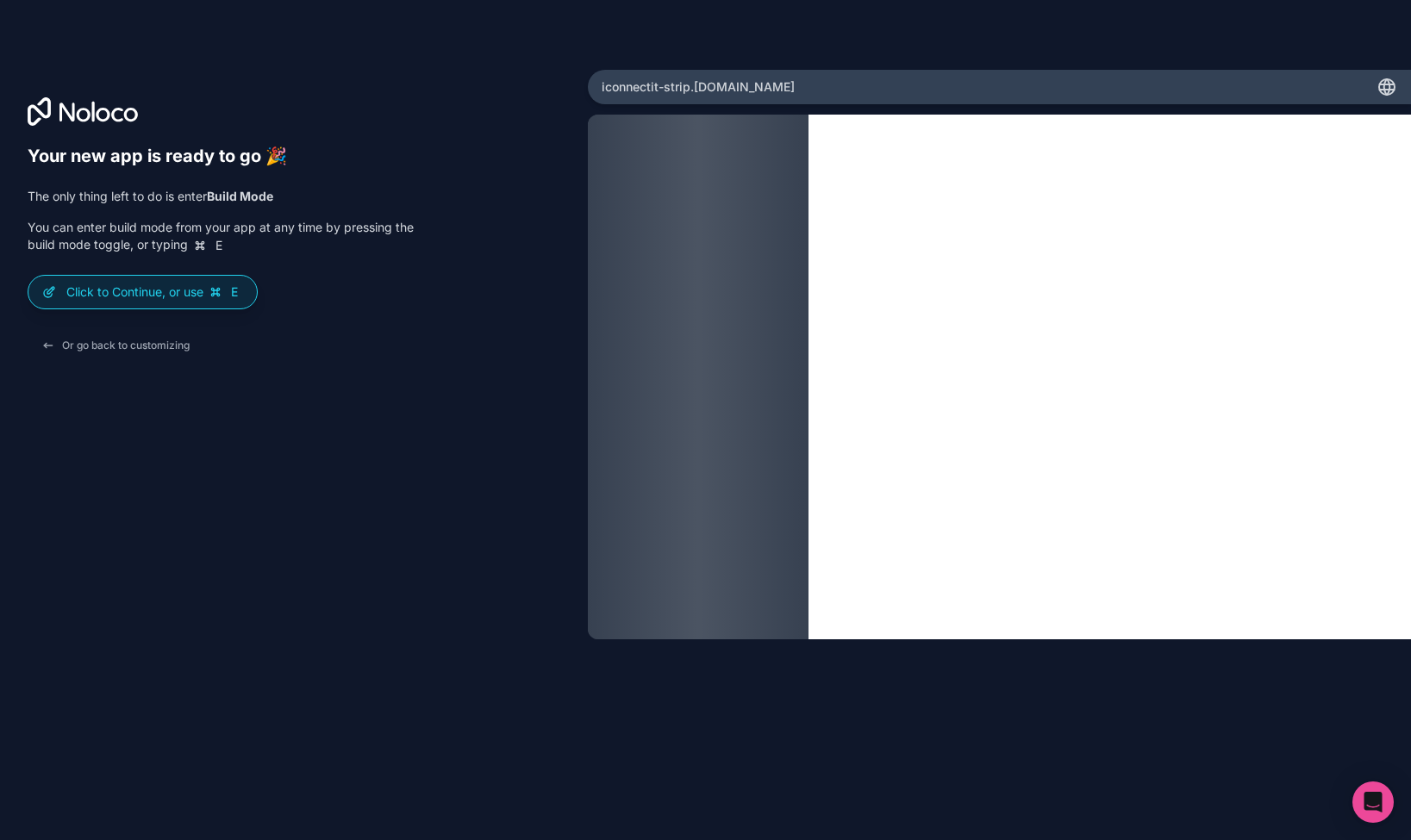
click at [388, 185] on div "Your new app is ready to go 🎉 The only thing left to do is enter Build Mode You…" at bounding box center [221, 253] width 387 height 216
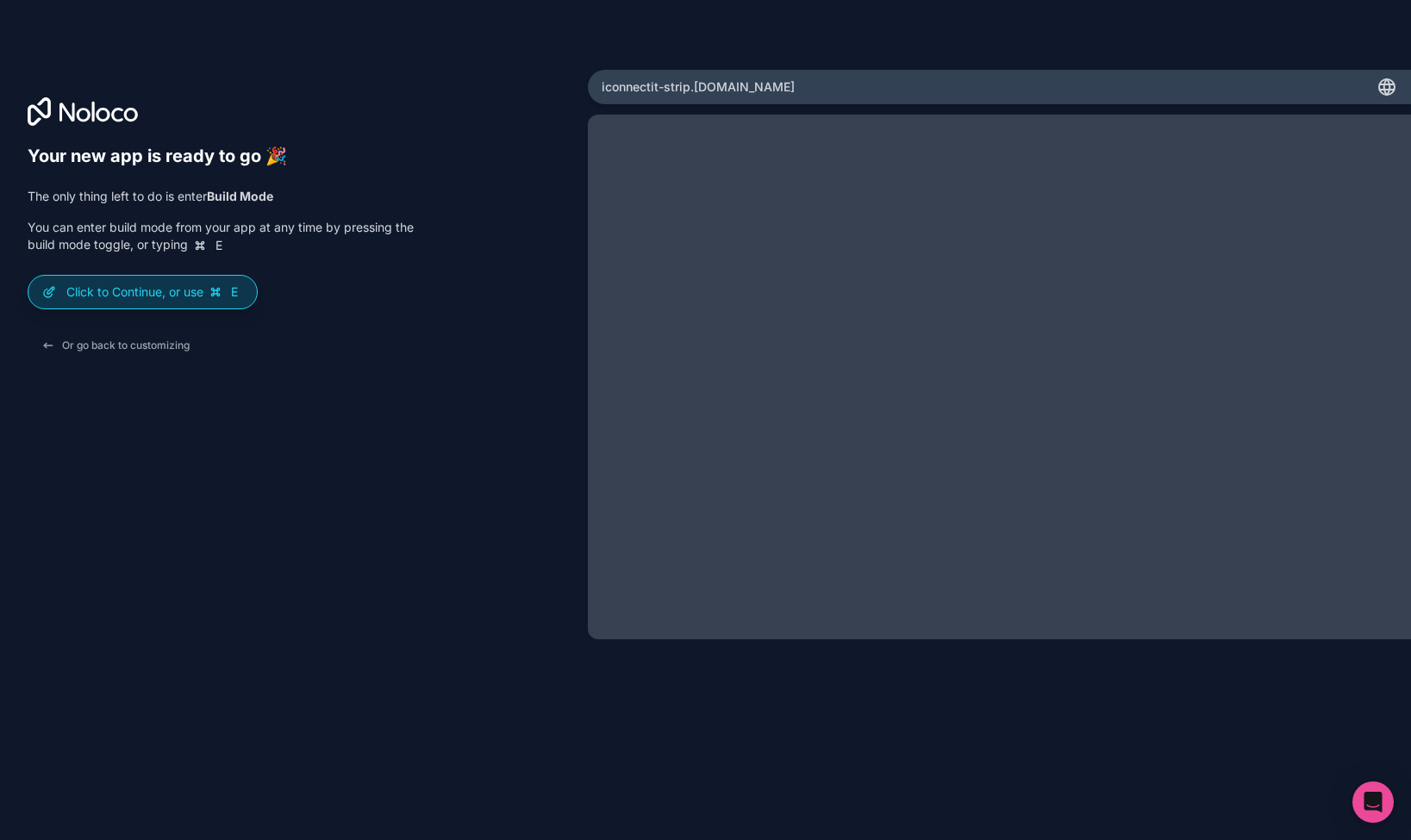
click at [154, 292] on p "Click to Continue, or use E" at bounding box center [154, 292] width 176 height 17
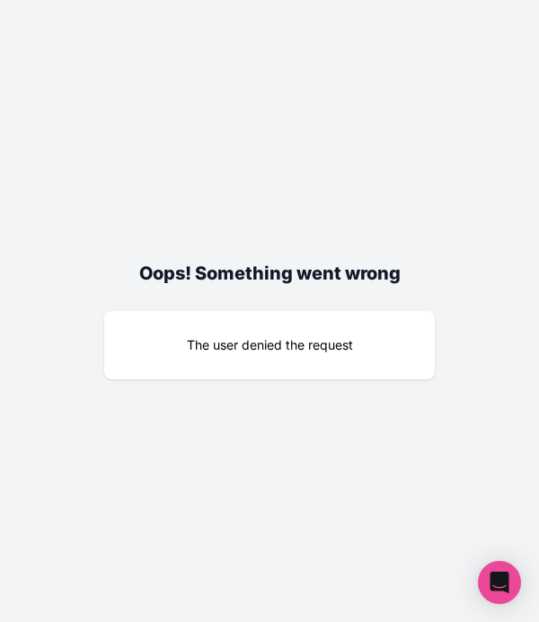
scroll to position [0, -2]
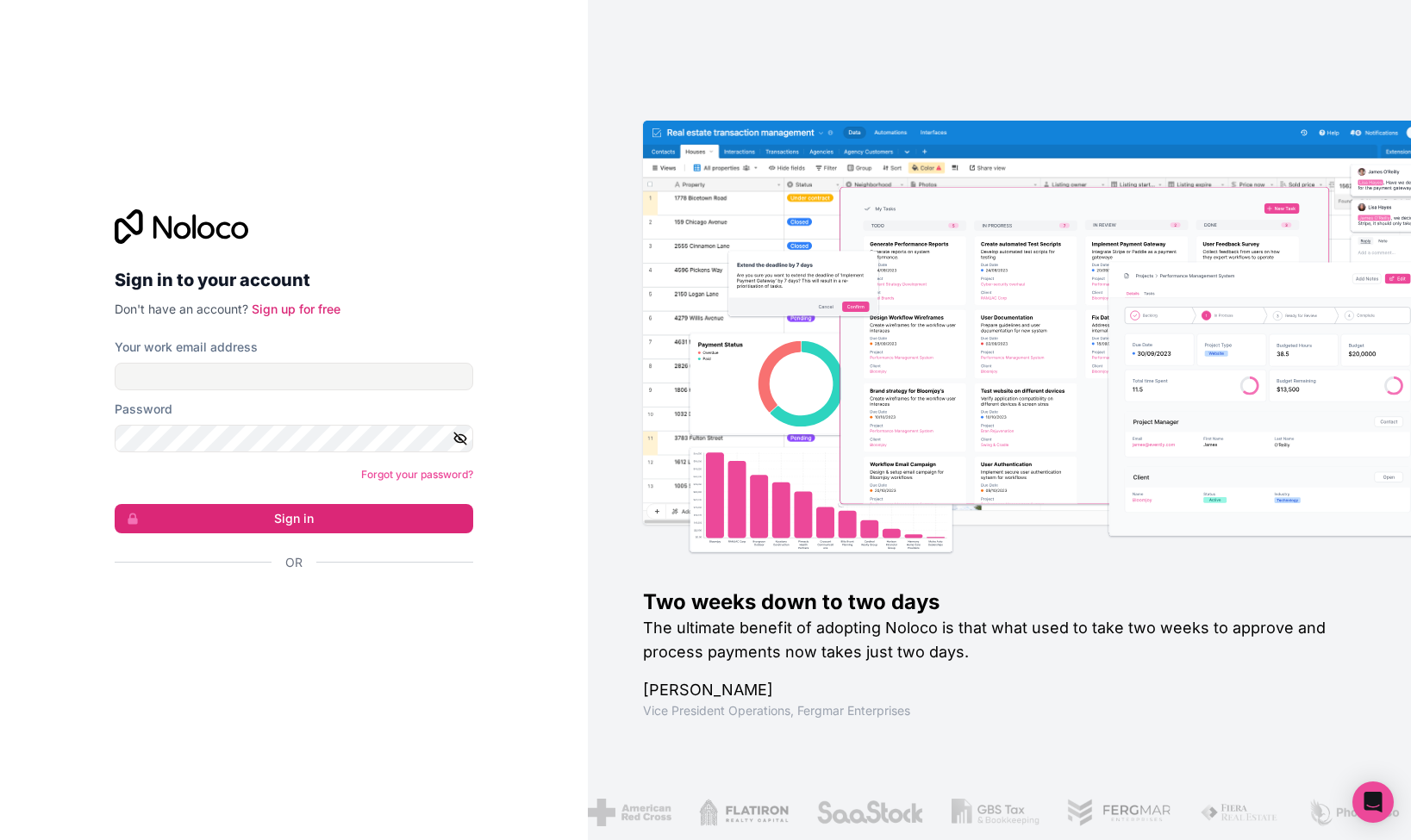
click at [235, 600] on div "Sign in with Google. Opens in new tab" at bounding box center [286, 609] width 344 height 38
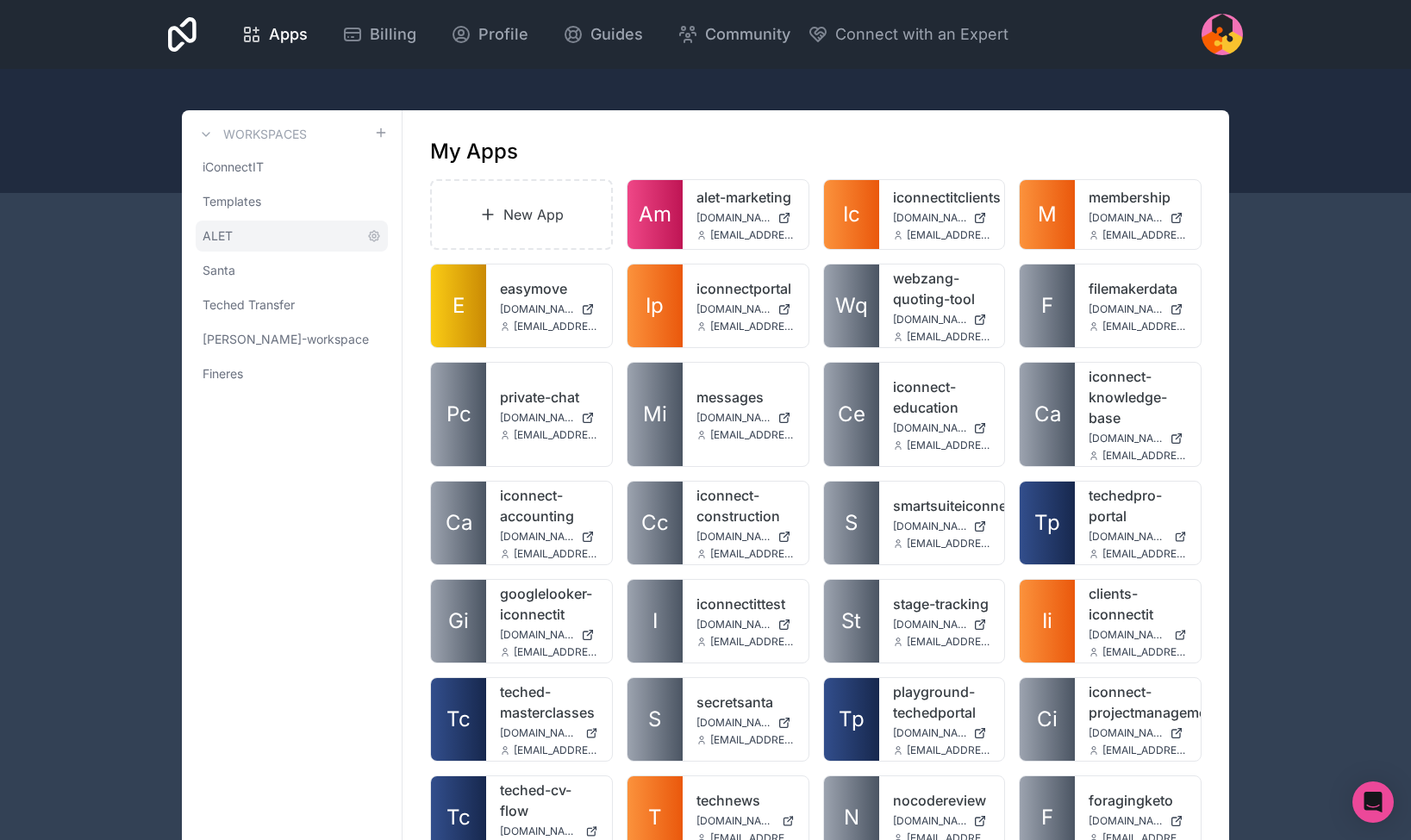
click at [233, 232] on link "ALET" at bounding box center [292, 236] width 192 height 31
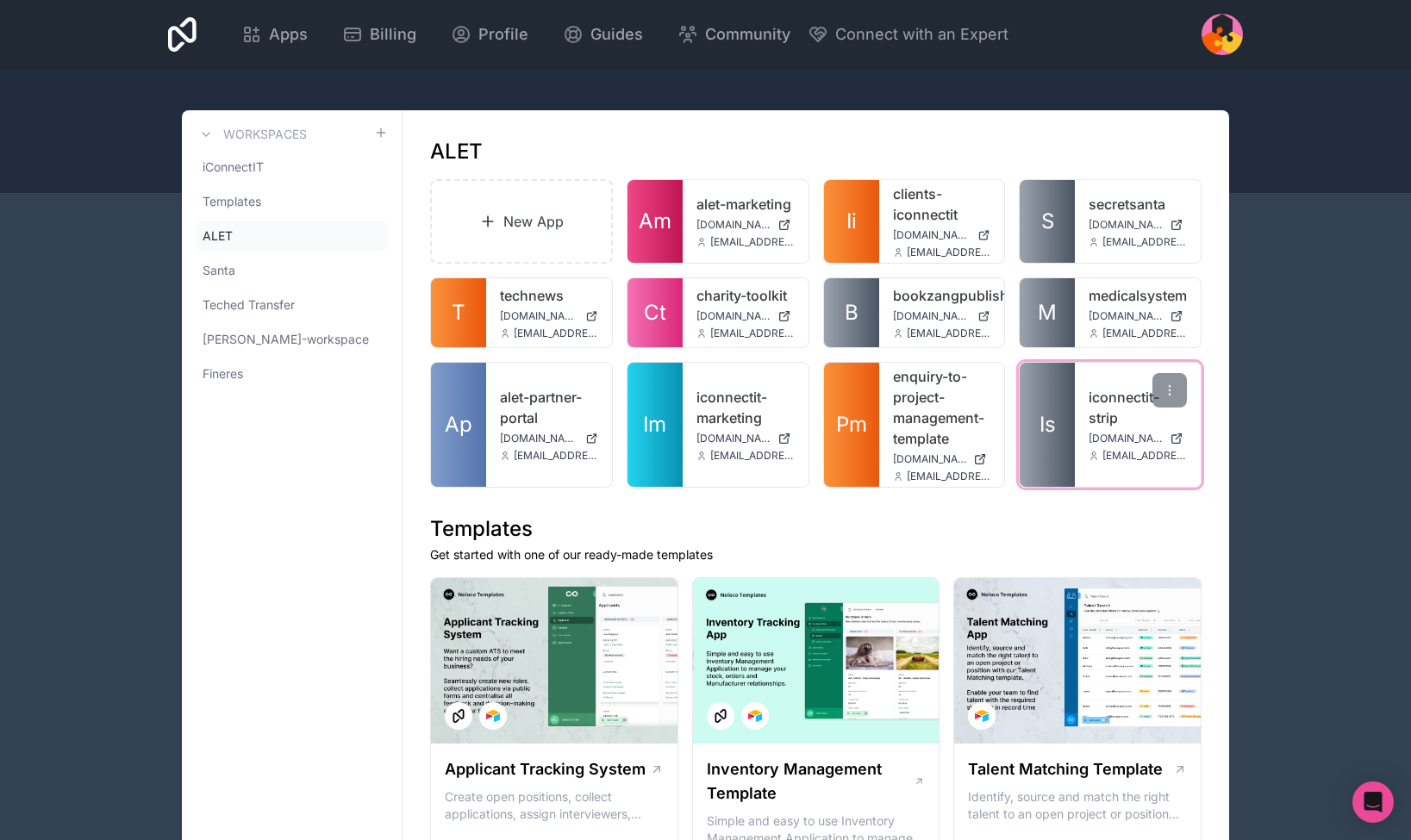
click at [1094, 416] on link "iconnectit-strip" at bounding box center [1138, 407] width 98 height 41
